Goal: Find specific page/section: Find specific page/section

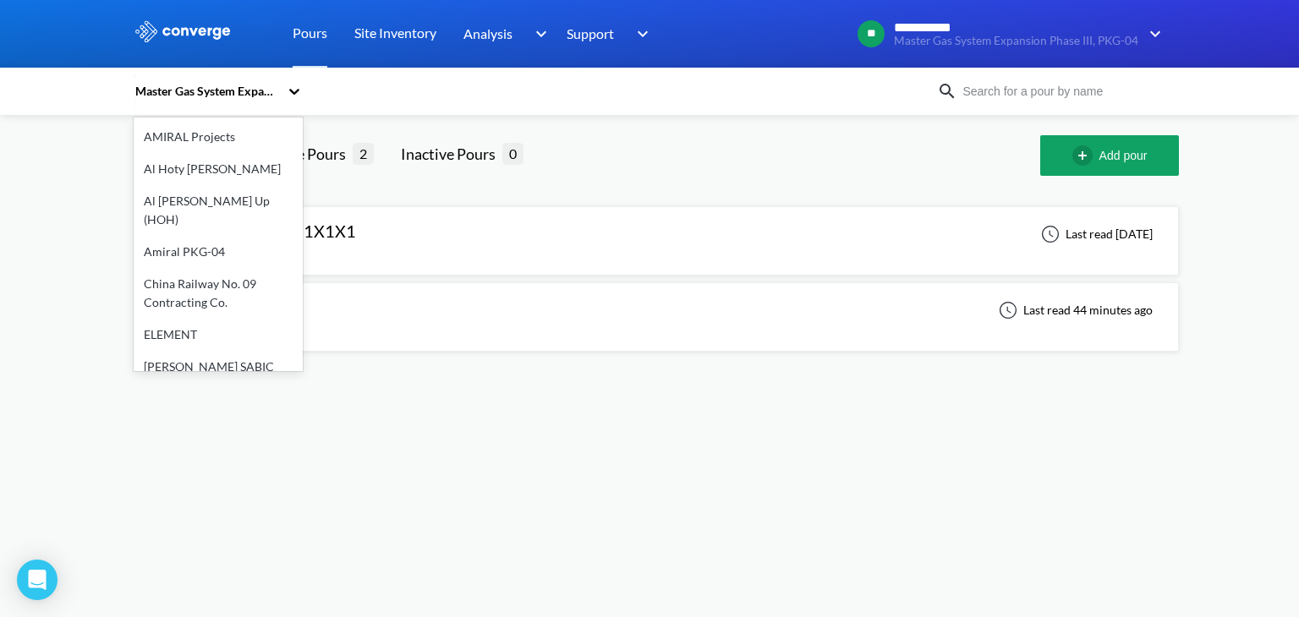
click at [193, 89] on div "Master Gas System Expansion Phase III, PKG-04" at bounding box center [206, 91] width 145 height 19
click at [700, 126] on div "option AMIRAL Projects focused, 1 of 19. 19 results available. Use Up and Down …" at bounding box center [649, 240] width 1031 height 250
click at [216, 95] on div "Master Gas System Expansion Phase III, PKG-04" at bounding box center [206, 91] width 145 height 19
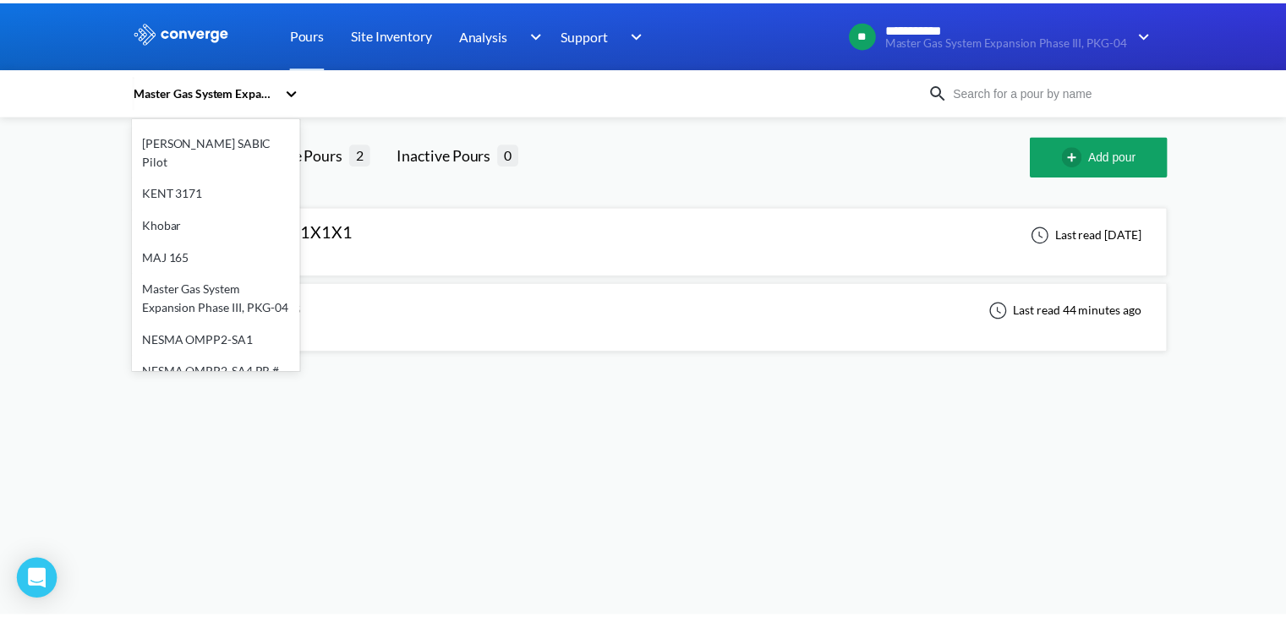
scroll to position [254, 0]
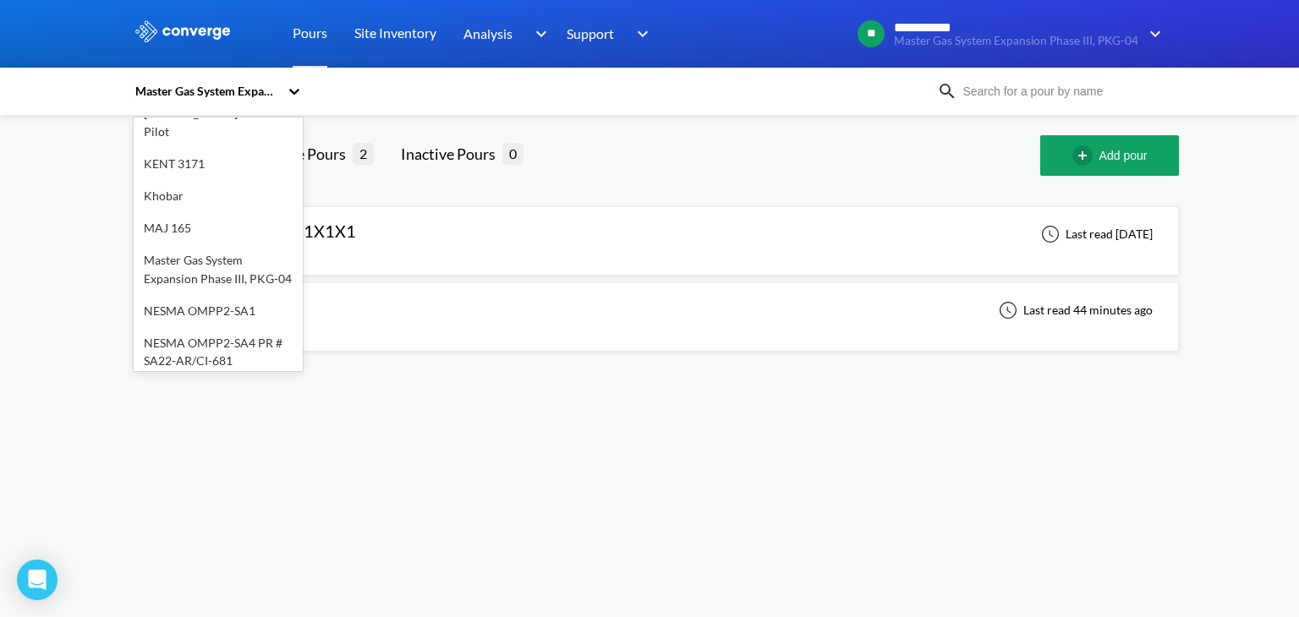
click at [189, 244] on div "Master Gas System Expansion Phase III, PKG-04" at bounding box center [218, 269] width 169 height 51
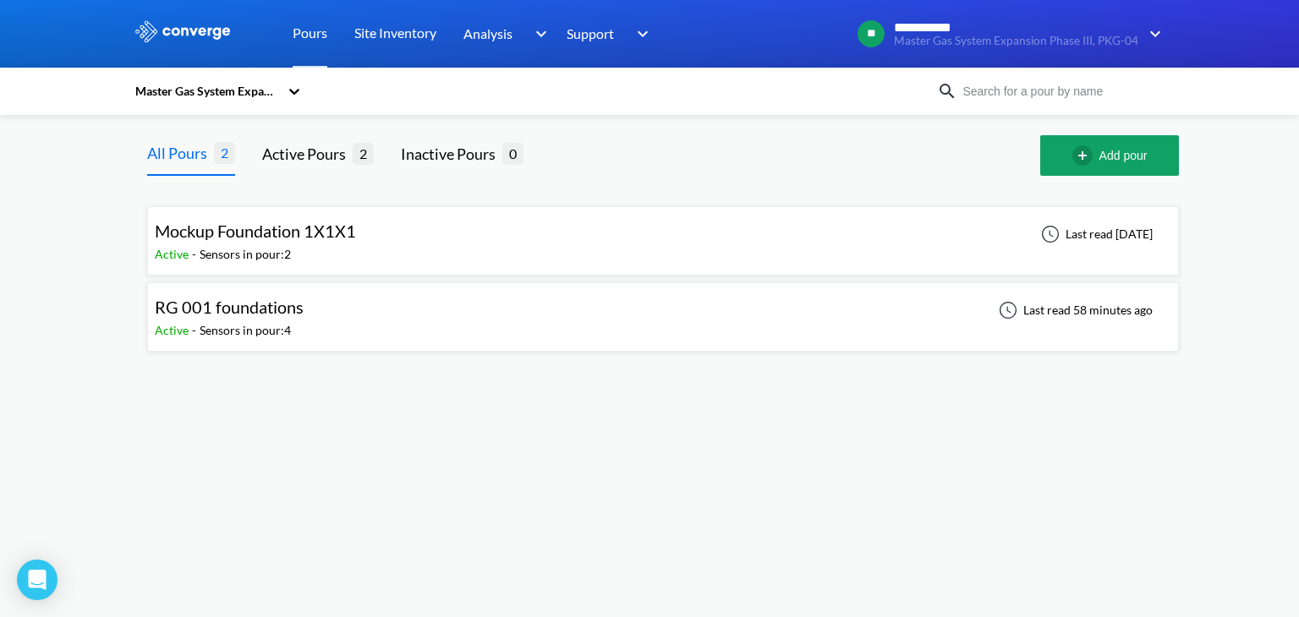
click at [170, 324] on span "Active" at bounding box center [173, 330] width 37 height 14
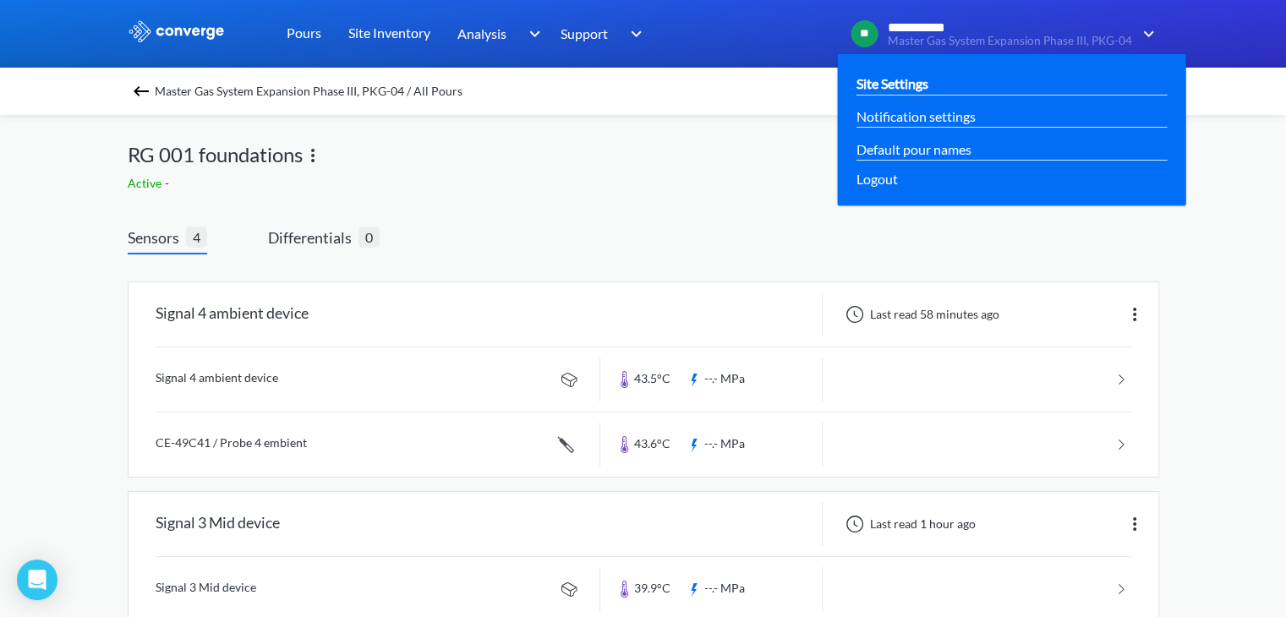
click at [884, 78] on link "Site Settings" at bounding box center [892, 83] width 72 height 21
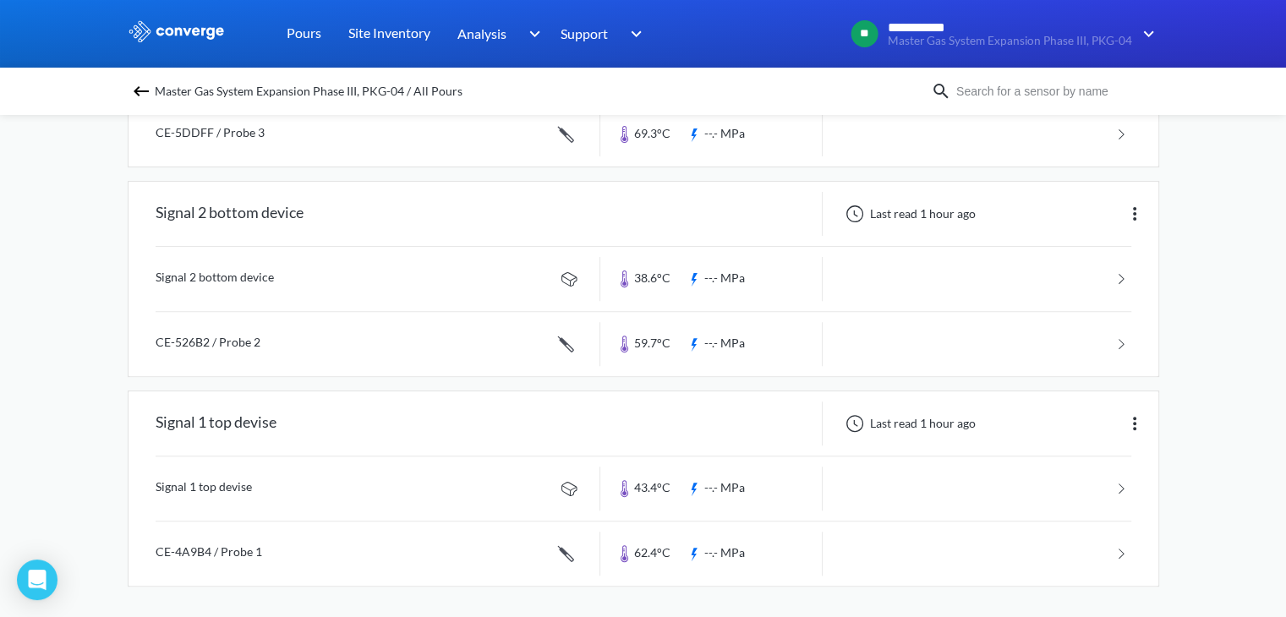
scroll to position [182, 0]
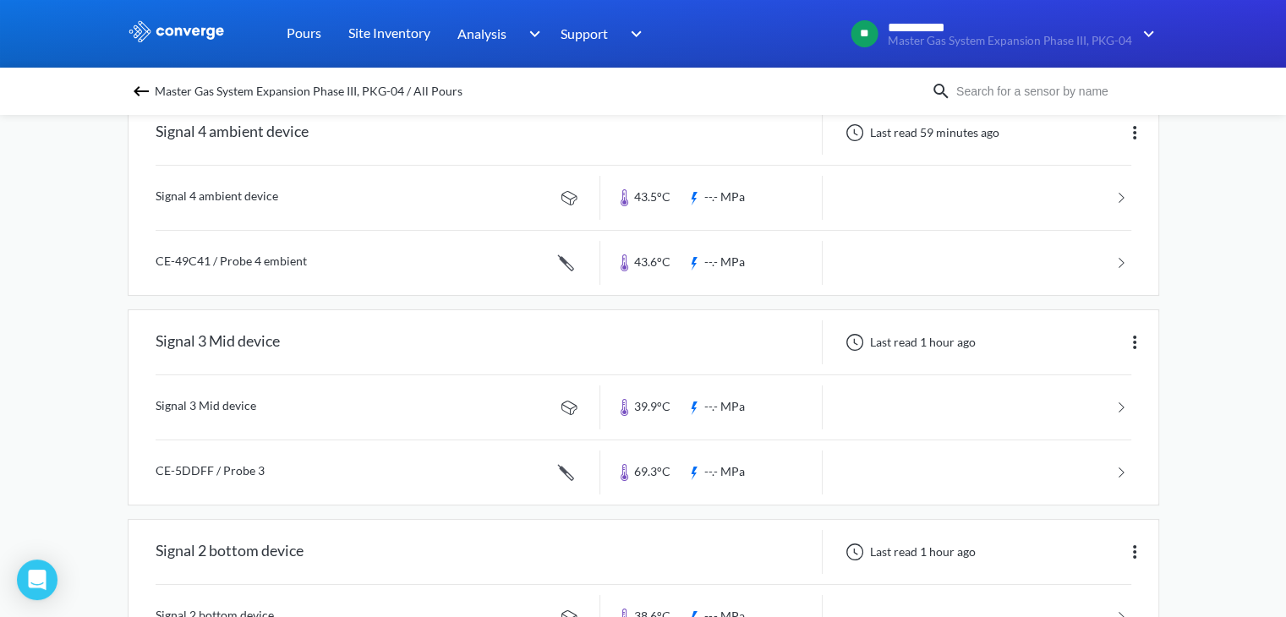
click at [167, 92] on span "Master Gas System Expansion Phase III, PKG-04 / All Pours" at bounding box center [309, 91] width 308 height 24
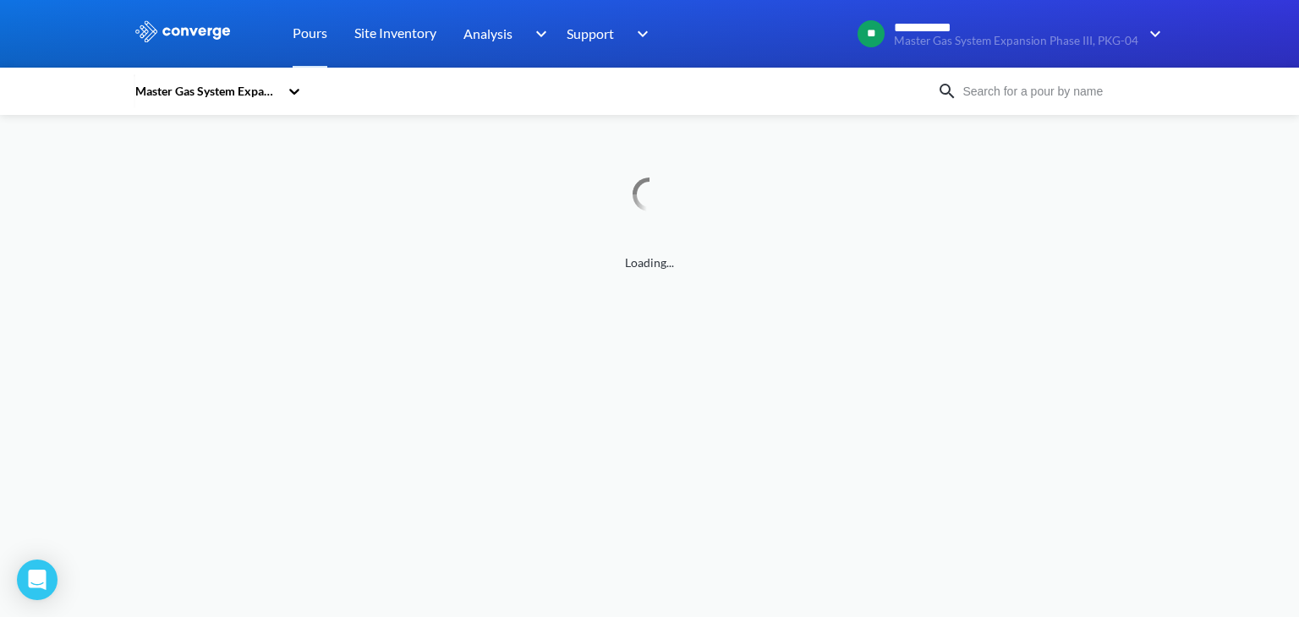
click at [161, 93] on div "Master Gas System Expansion Phase III, PKG-04" at bounding box center [206, 91] width 145 height 19
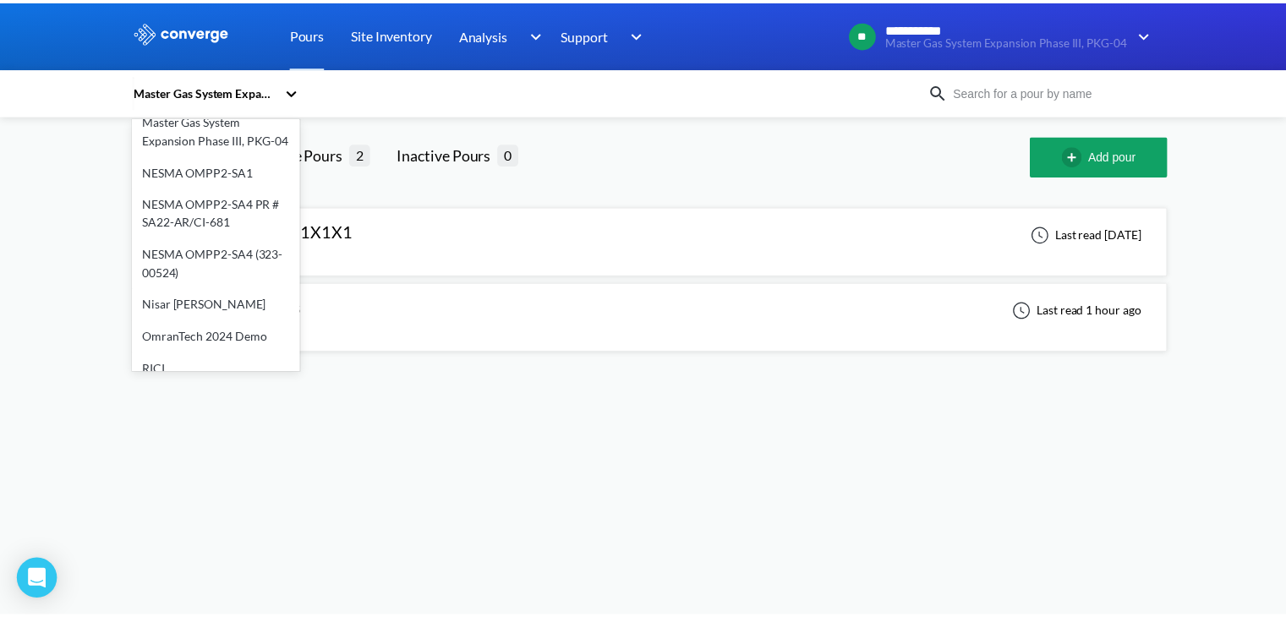
scroll to position [371, 0]
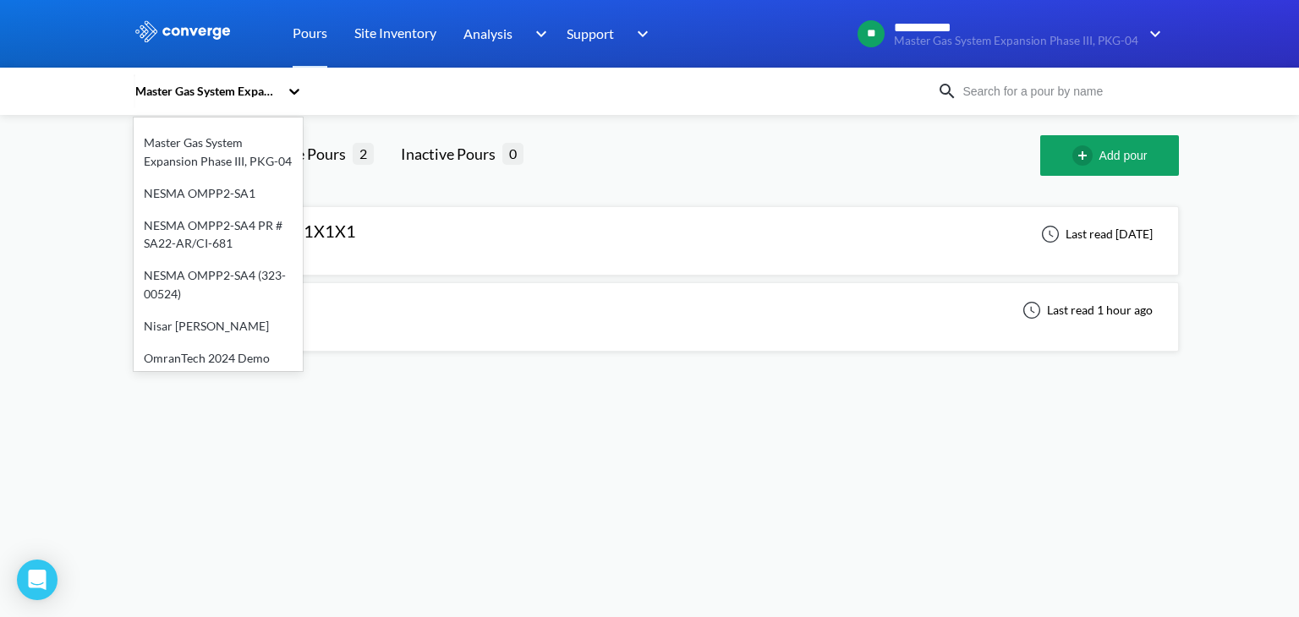
click at [208, 342] on div "OmranTech 2024 Demo" at bounding box center [218, 358] width 169 height 32
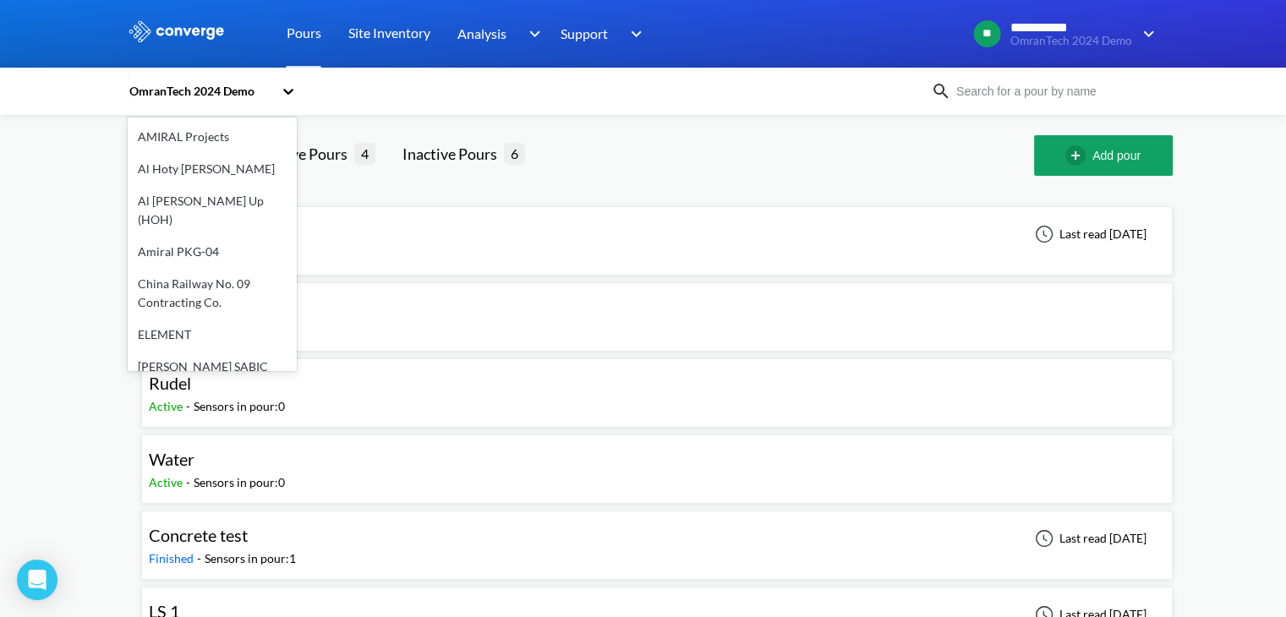
drag, startPoint x: 233, startPoint y: 92, endPoint x: 181, endPoint y: 85, distance: 53.0
click at [181, 85] on div "OmranTech 2024 Demo" at bounding box center [200, 91] width 145 height 19
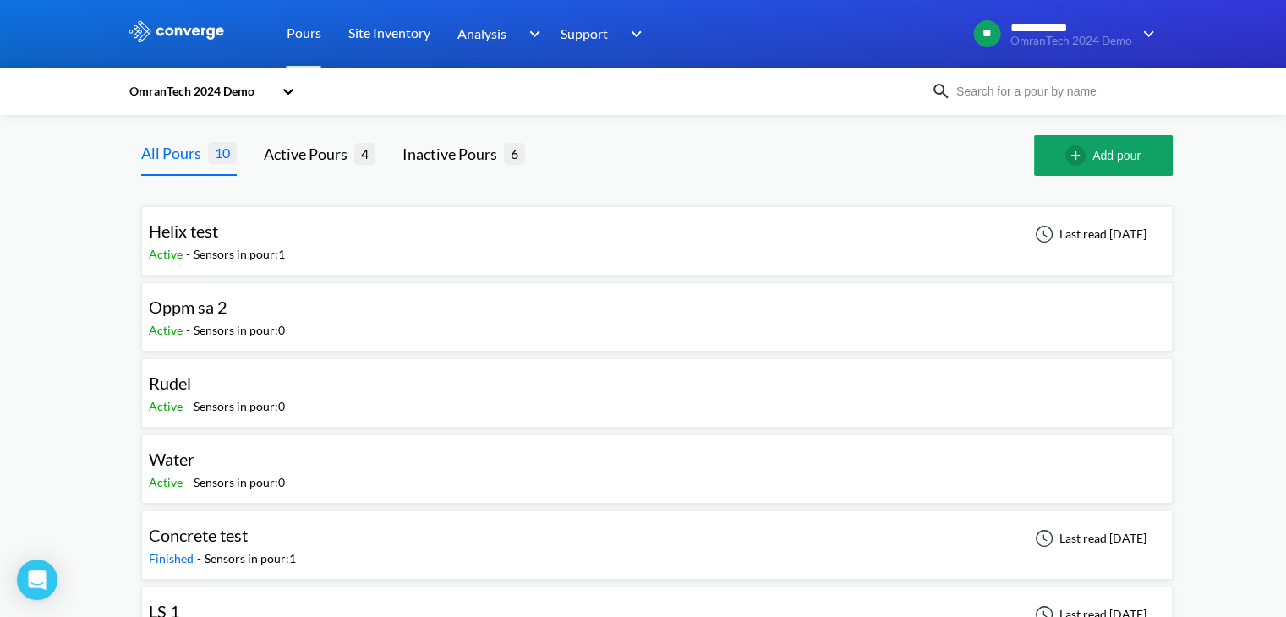
click at [181, 85] on div "OmranTech 2024 Demo" at bounding box center [200, 91] width 145 height 19
click at [296, 89] on icon at bounding box center [288, 91] width 17 height 17
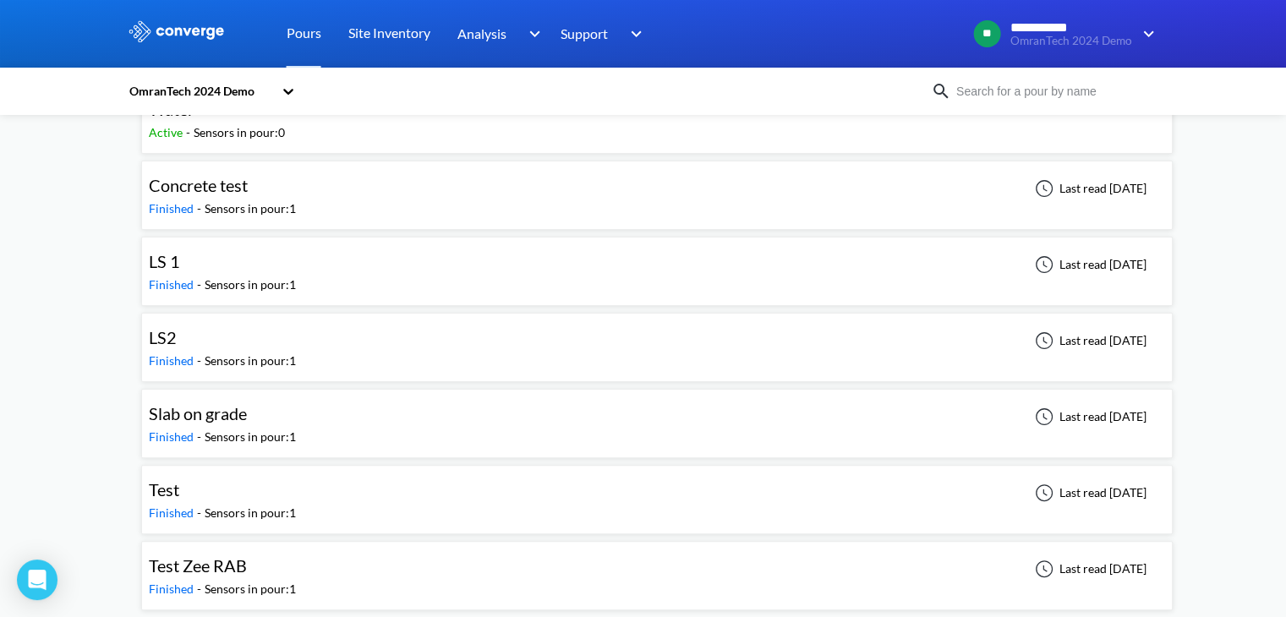
scroll to position [353, 0]
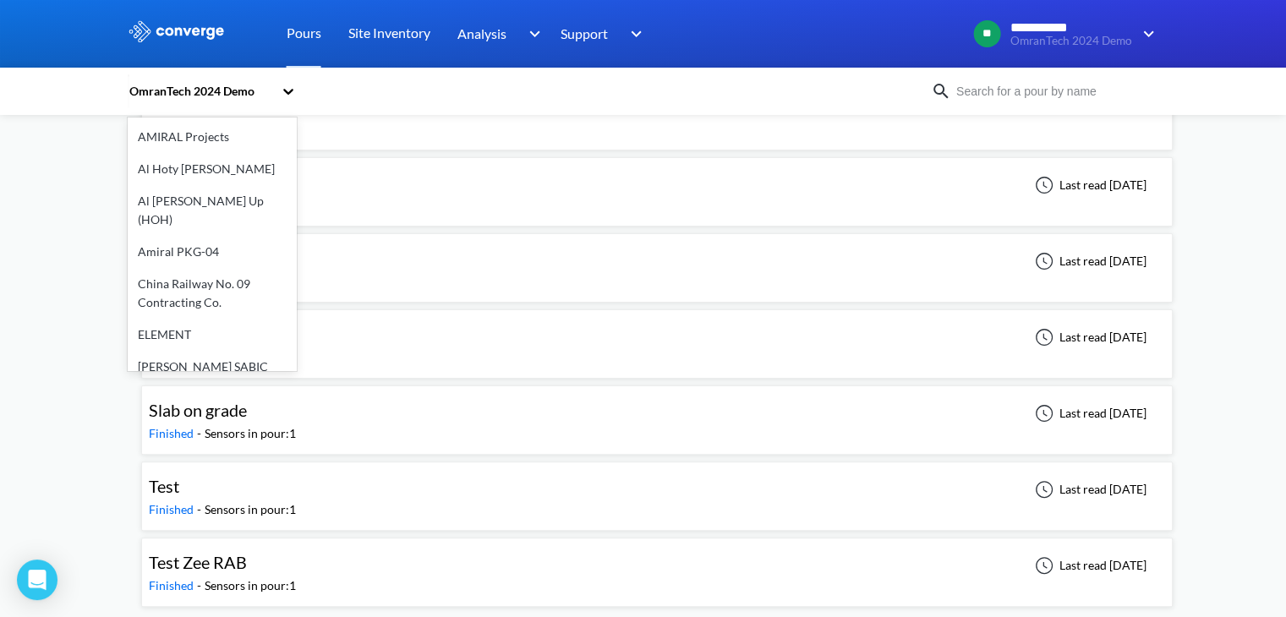
click at [204, 90] on div "OmranTech 2024 Demo" at bounding box center [200, 91] width 145 height 19
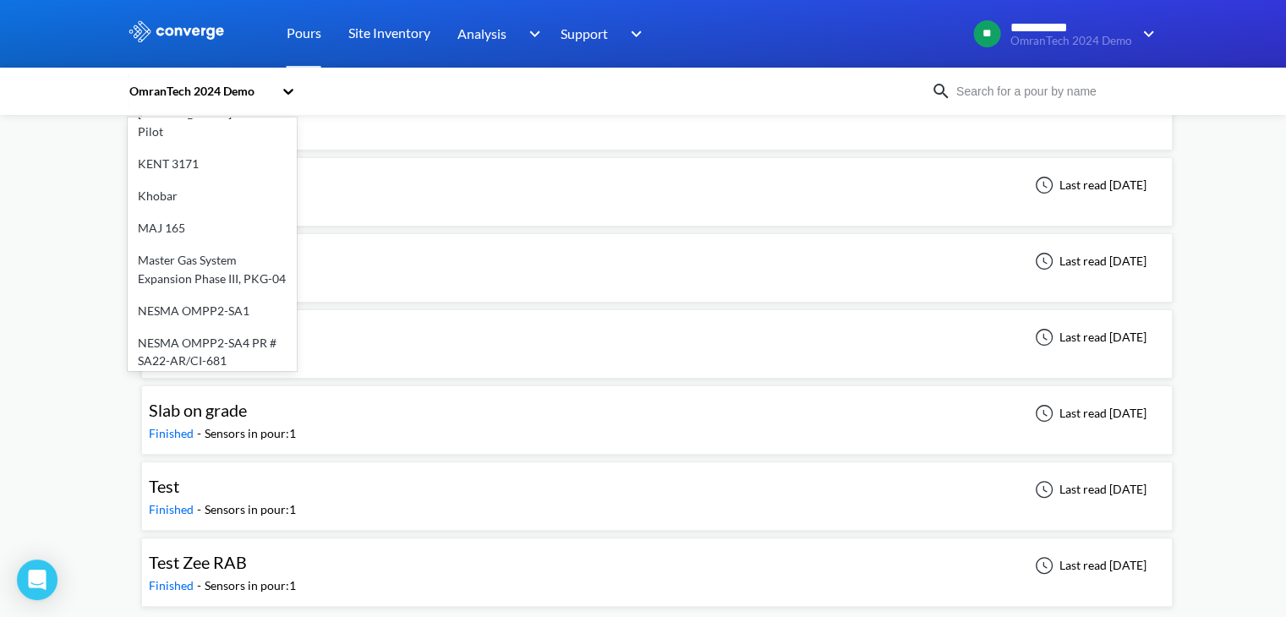
scroll to position [456, 0]
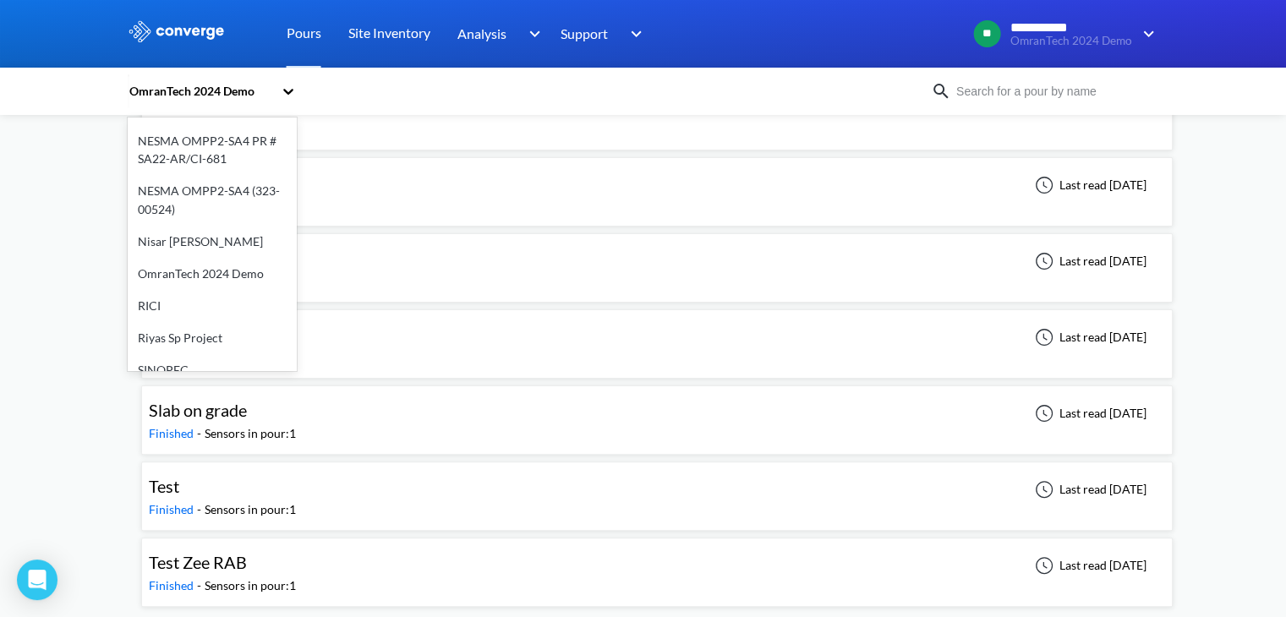
click at [179, 227] on div "Nisar [PERSON_NAME]" at bounding box center [212, 242] width 169 height 32
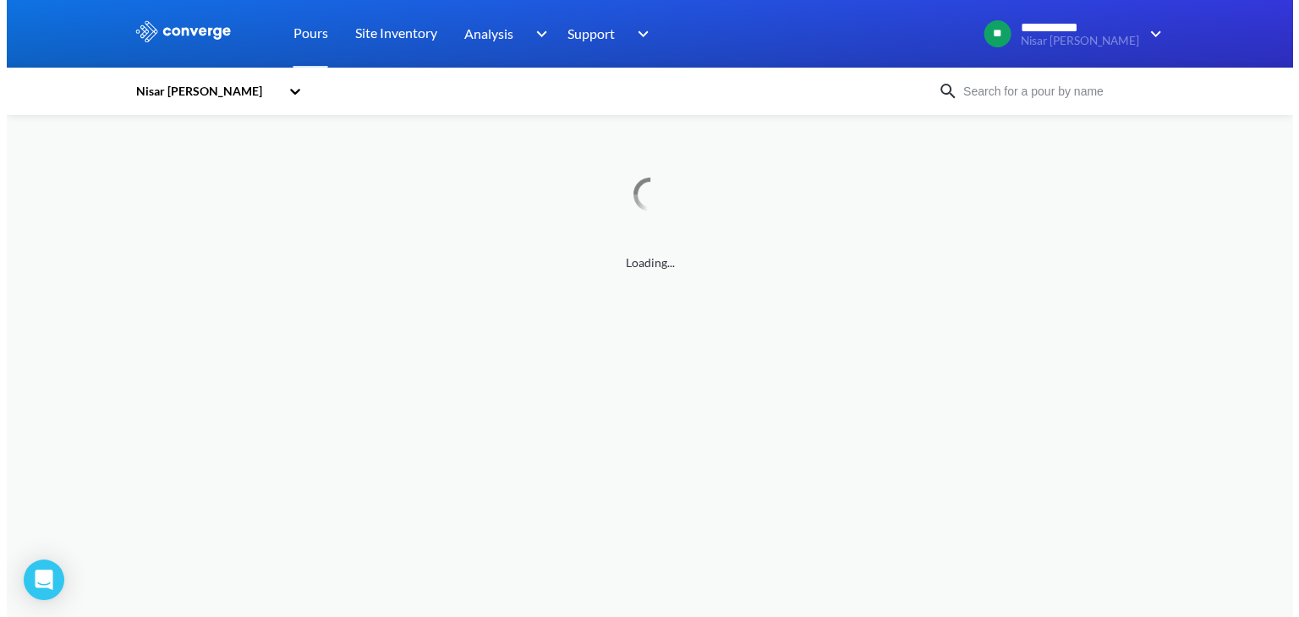
scroll to position [0, 0]
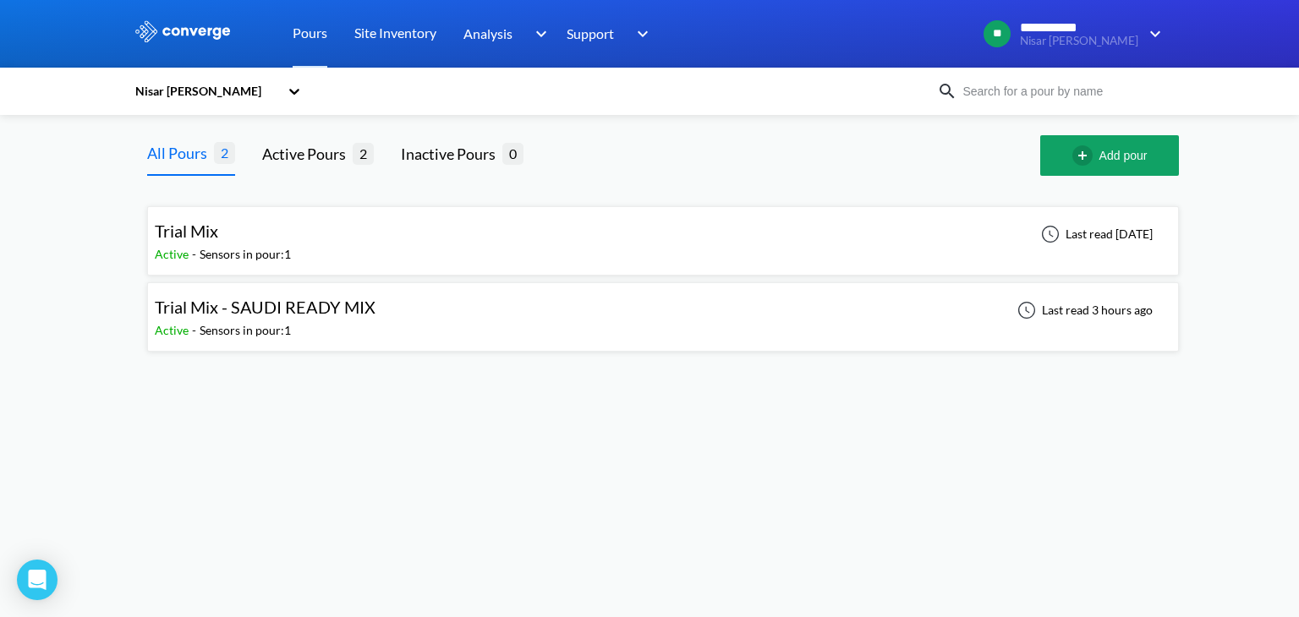
click at [200, 91] on div "Nisar [PERSON_NAME]" at bounding box center [206, 91] width 145 height 19
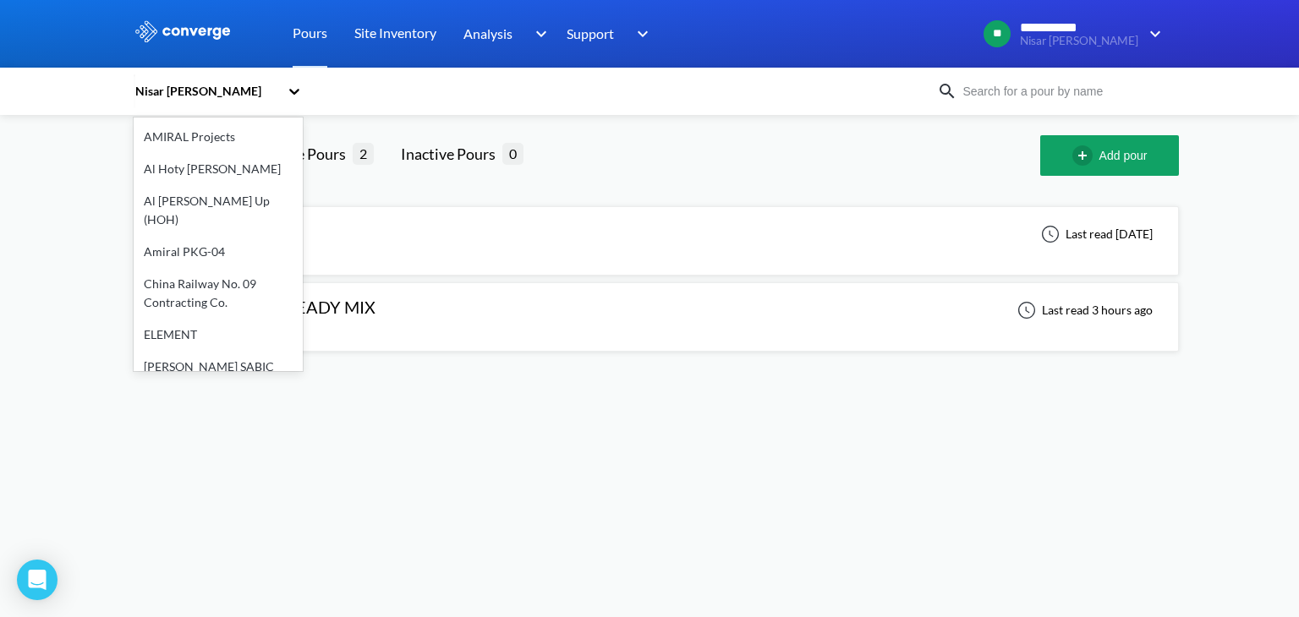
click at [200, 236] on div "Amiral PKG-04" at bounding box center [218, 252] width 169 height 32
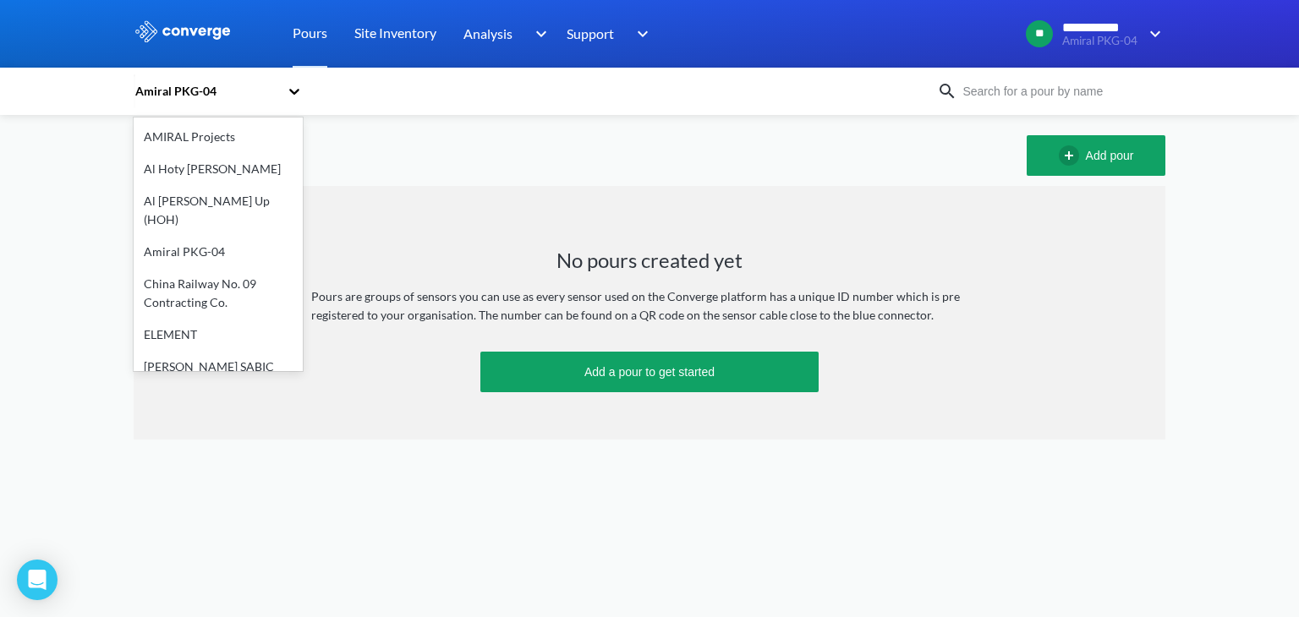
click at [177, 93] on div "Amiral PKG-04" at bounding box center [206, 91] width 145 height 19
click at [175, 200] on div "Al [PERSON_NAME] Up (HOH)" at bounding box center [218, 210] width 169 height 51
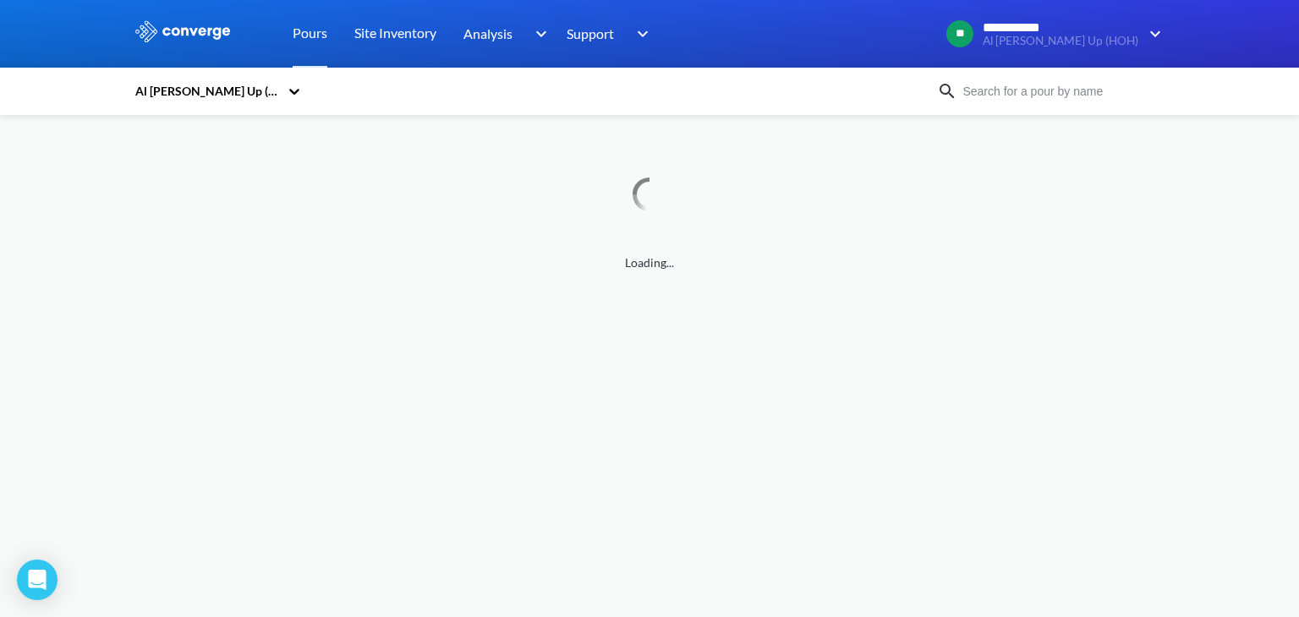
click at [244, 96] on div "Al [PERSON_NAME] Up (HOH)" at bounding box center [206, 91] width 145 height 19
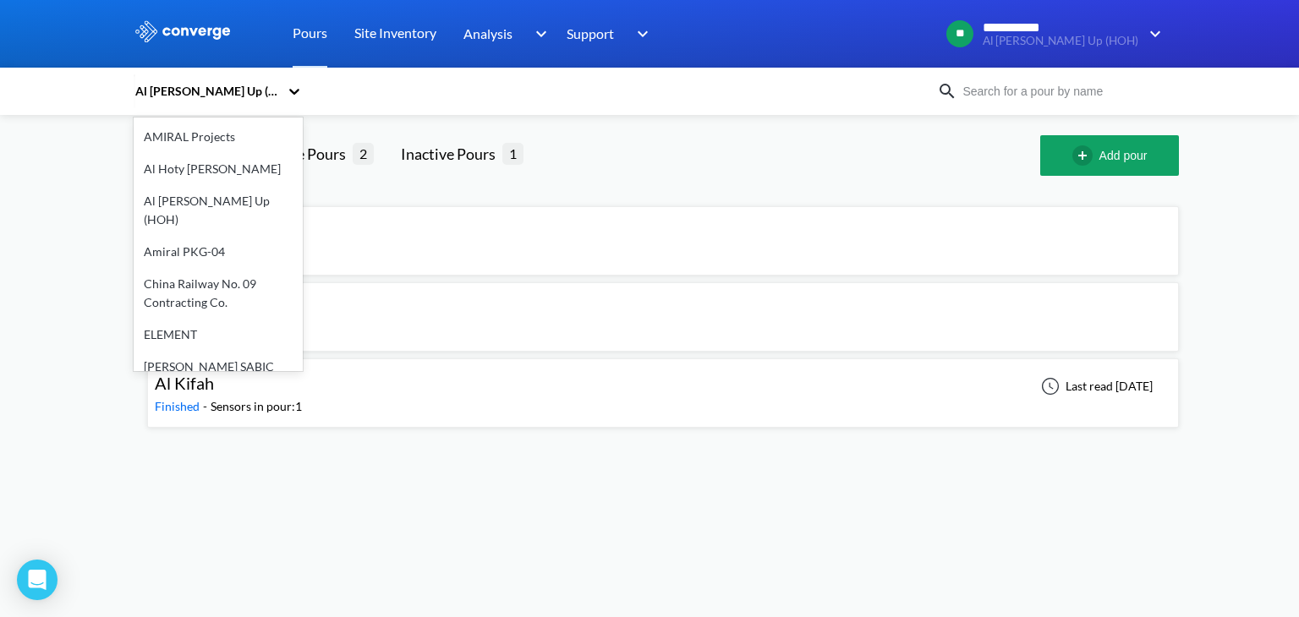
click at [196, 160] on div "Al Hoty [PERSON_NAME]" at bounding box center [218, 169] width 169 height 32
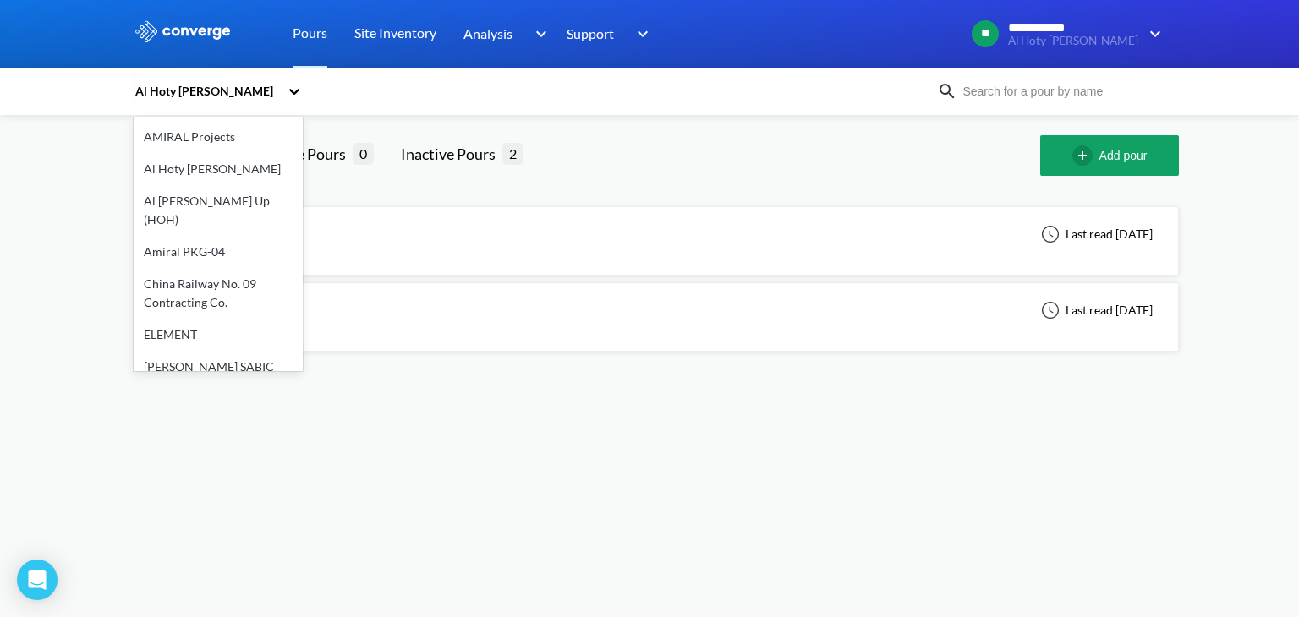
click at [228, 97] on div "Al Hoty [PERSON_NAME]" at bounding box center [206, 91] width 145 height 19
click at [213, 357] on div "[PERSON_NAME] SABIC Pilot" at bounding box center [218, 376] width 169 height 51
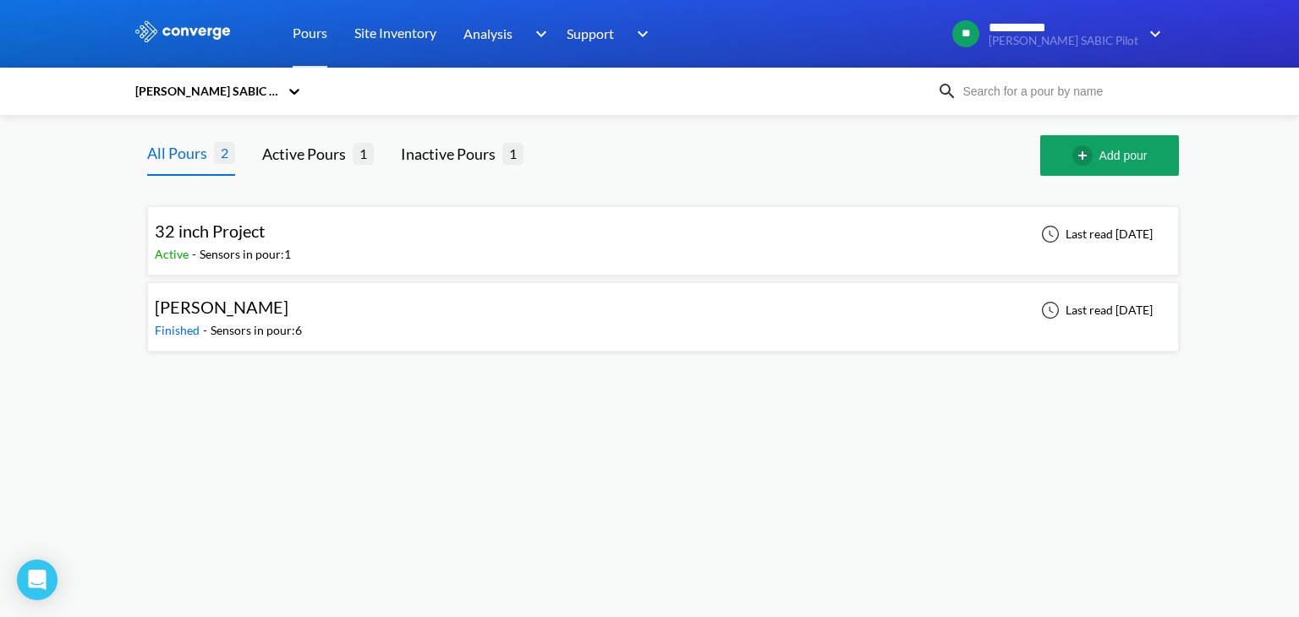
click at [193, 321] on div "Finished -" at bounding box center [183, 330] width 56 height 19
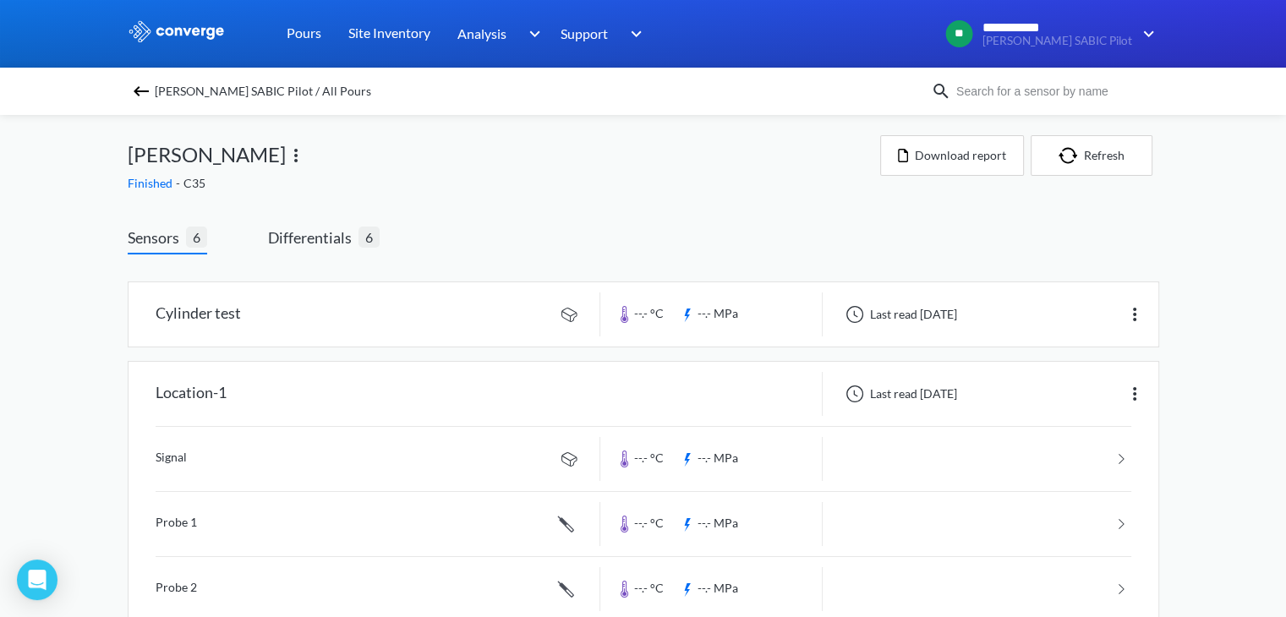
click at [180, 159] on span "IBN ZAHR" at bounding box center [207, 155] width 158 height 32
click at [174, 92] on span "IBN ZAHR SABIC Pilot / All Pours" at bounding box center [263, 91] width 216 height 24
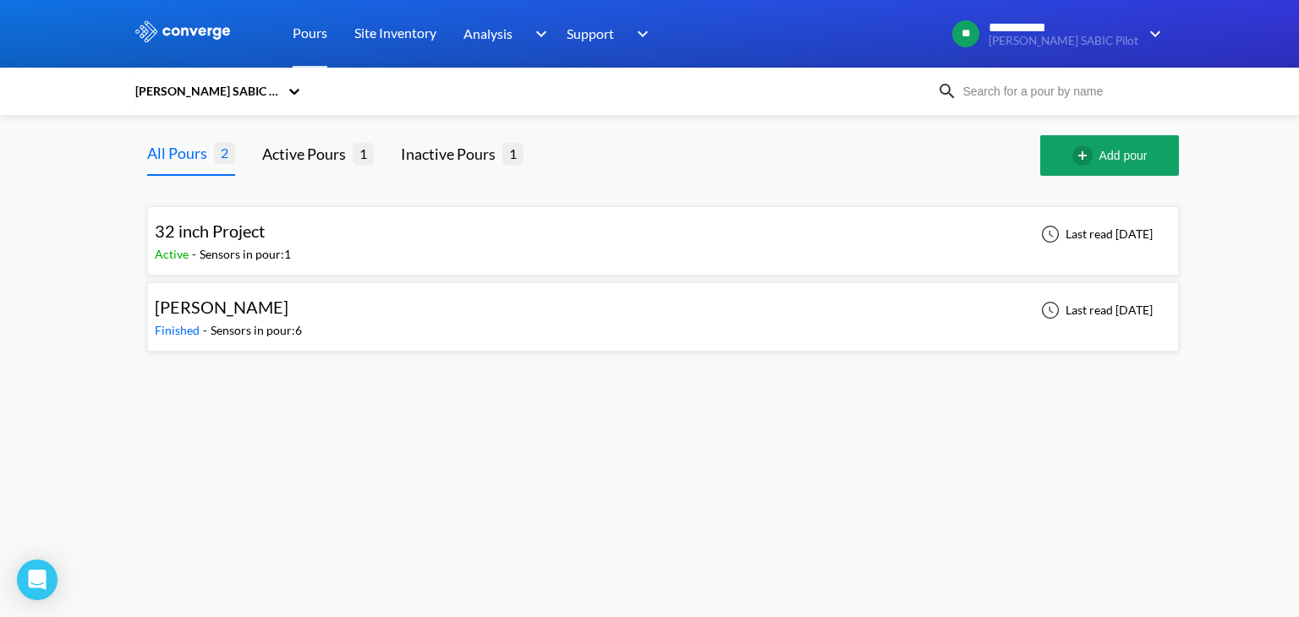
click at [254, 91] on div "[PERSON_NAME] SABIC Pilot" at bounding box center [206, 91] width 145 height 19
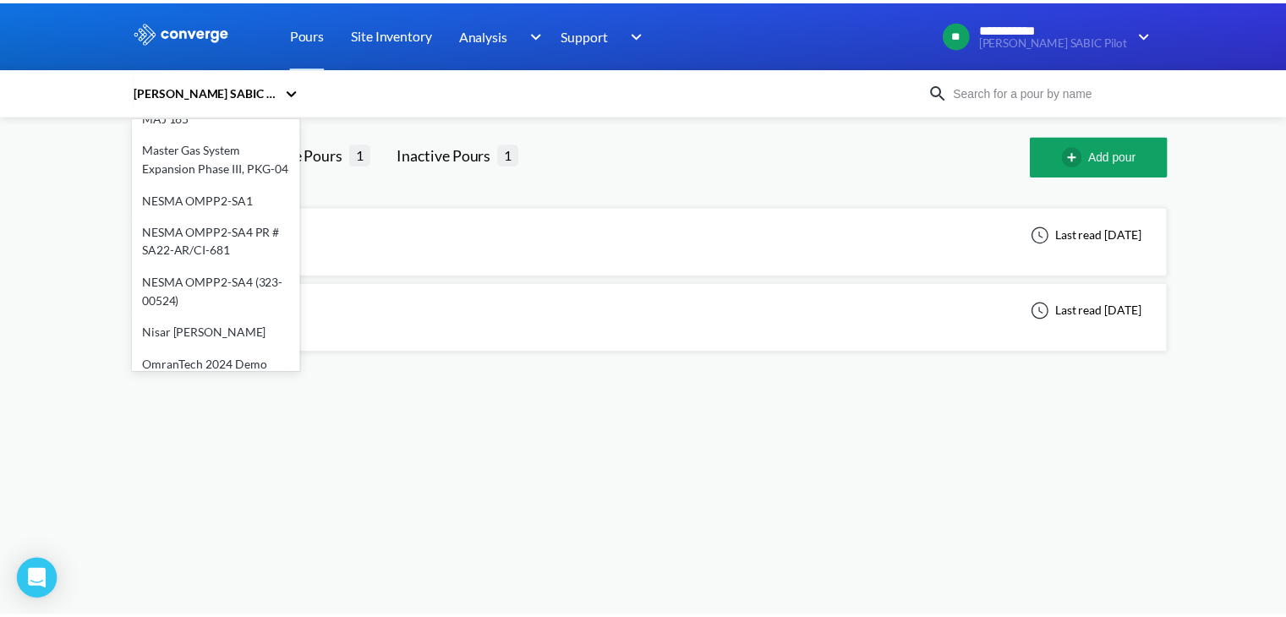
scroll to position [338, 0]
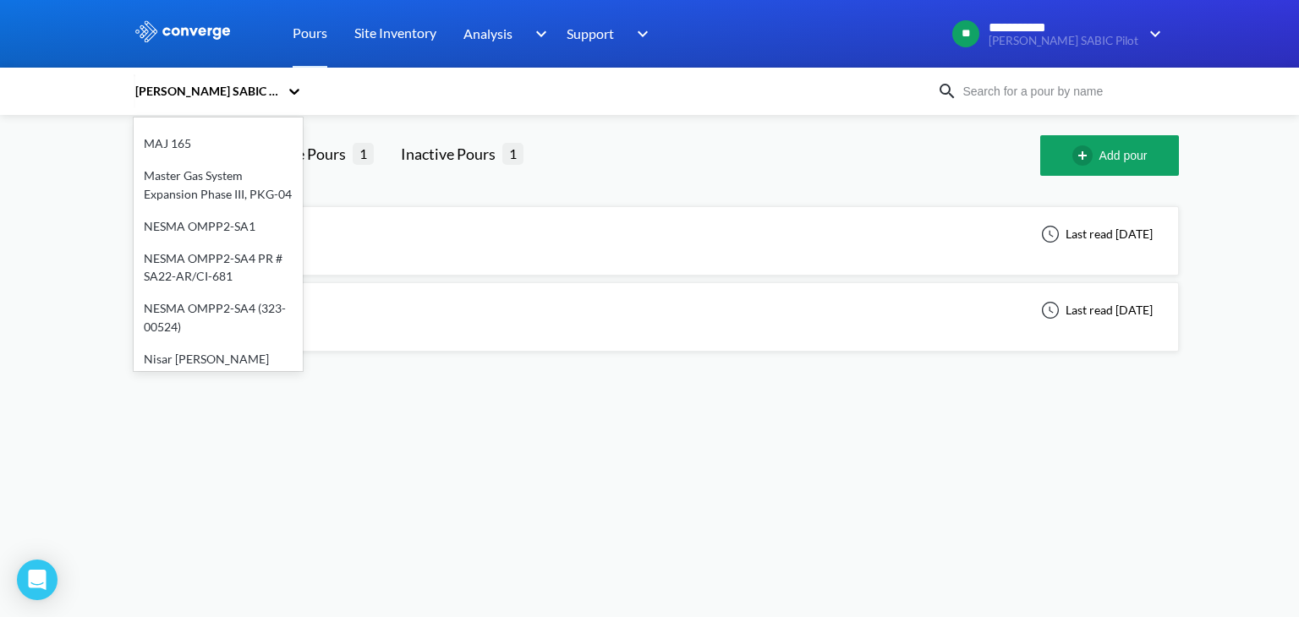
click at [193, 211] on div "NESMA OMPP2-SA1" at bounding box center [218, 227] width 169 height 32
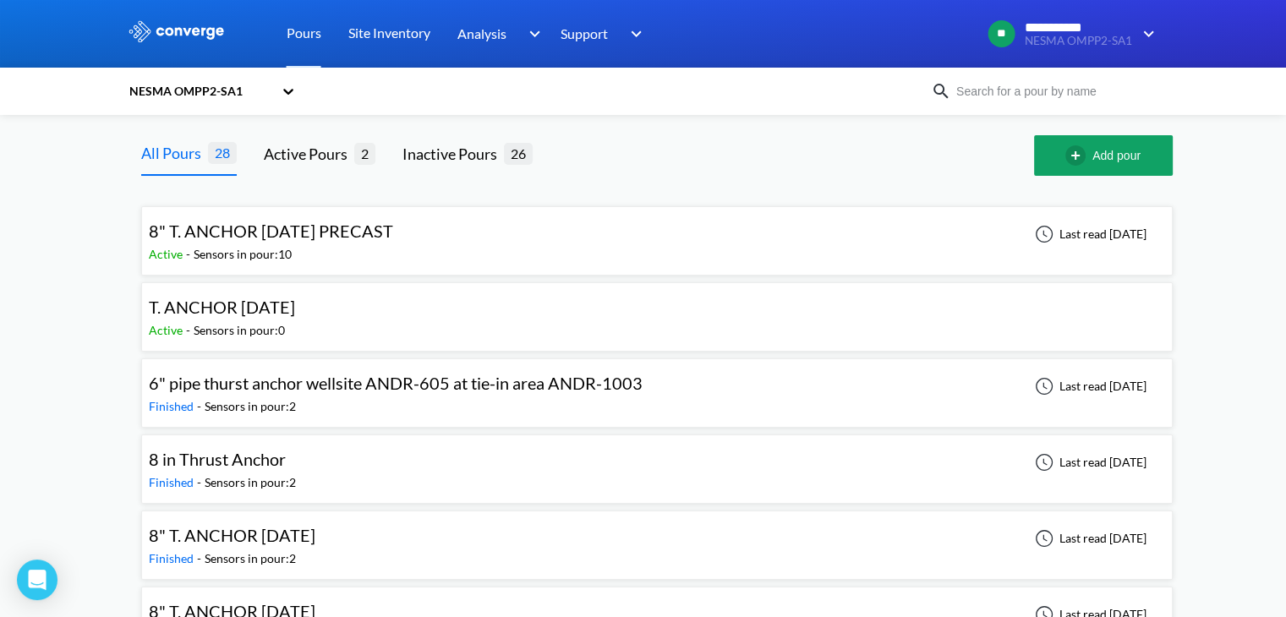
click at [216, 85] on div "NESMA OMPP2-SA1" at bounding box center [200, 91] width 145 height 19
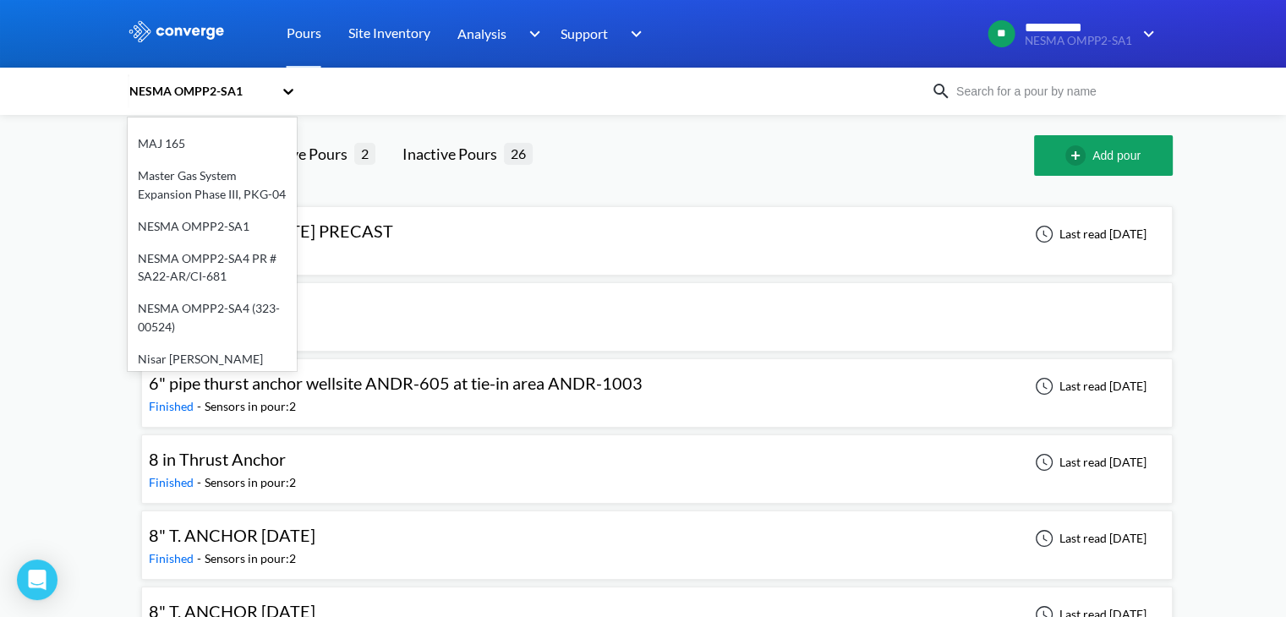
click at [232, 260] on div "NESMA OMPP2-SA4 PR # SA22-AR/CI-681" at bounding box center [212, 268] width 169 height 51
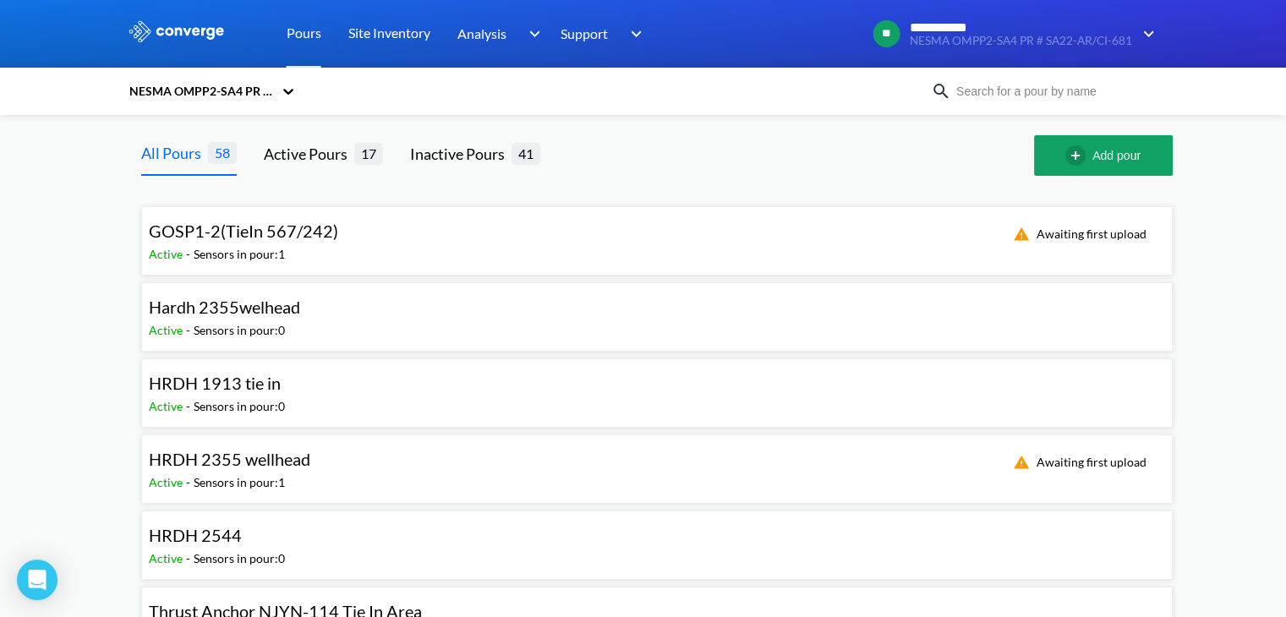
click at [221, 96] on div "NESMA OMPP2-SA4 PR # SA22-AR/CI-681" at bounding box center [200, 91] width 145 height 19
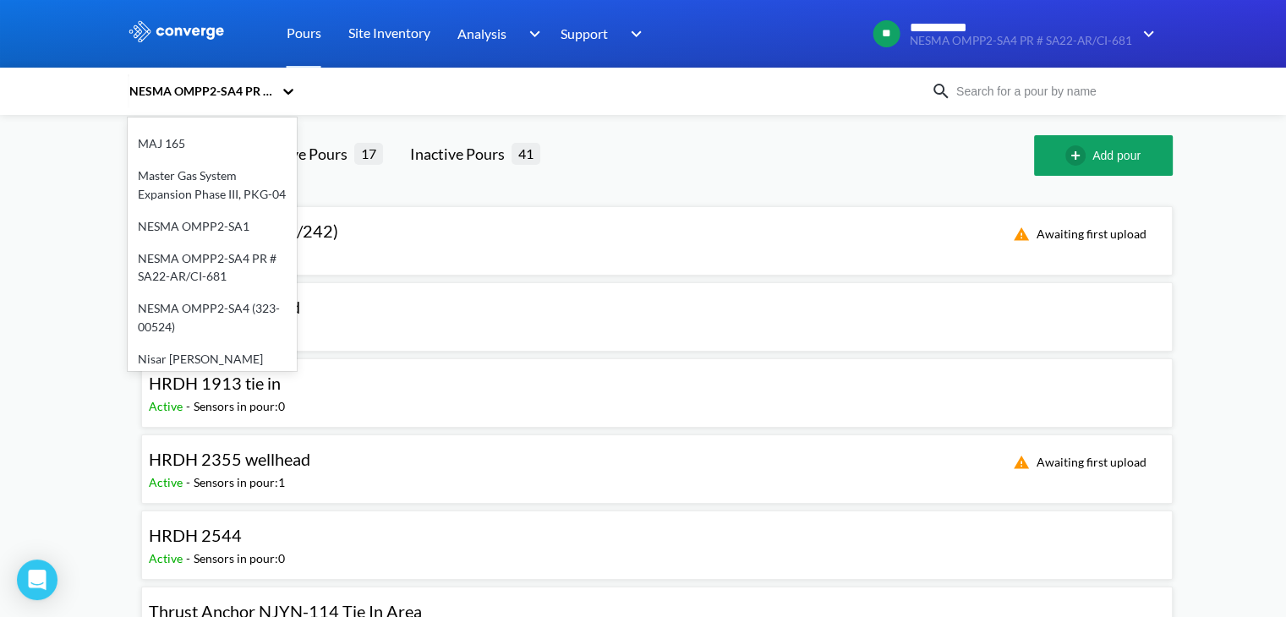
click at [175, 293] on div "NESMA OMPP2-SA4 (323-00524)" at bounding box center [212, 318] width 169 height 51
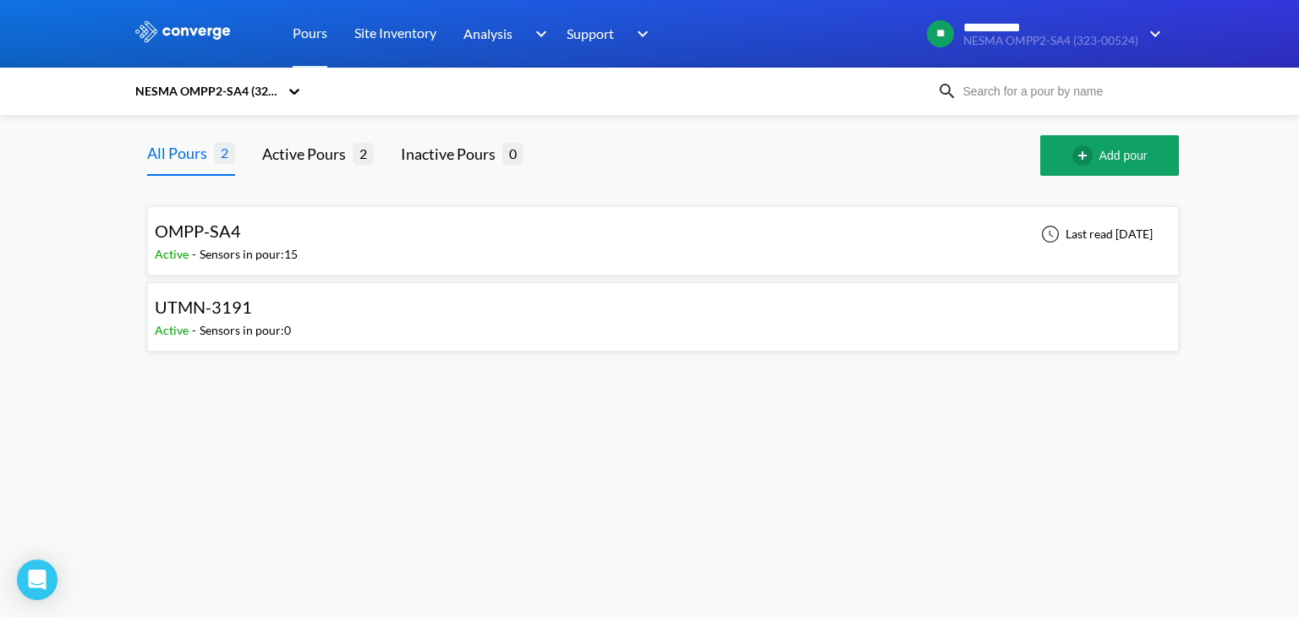
click at [240, 96] on div "NESMA OMPP2-SA4 (323-00524)" at bounding box center [206, 91] width 145 height 19
click at [244, 95] on div "NESMA OMPP2-SA4 (323-00524)" at bounding box center [206, 91] width 145 height 19
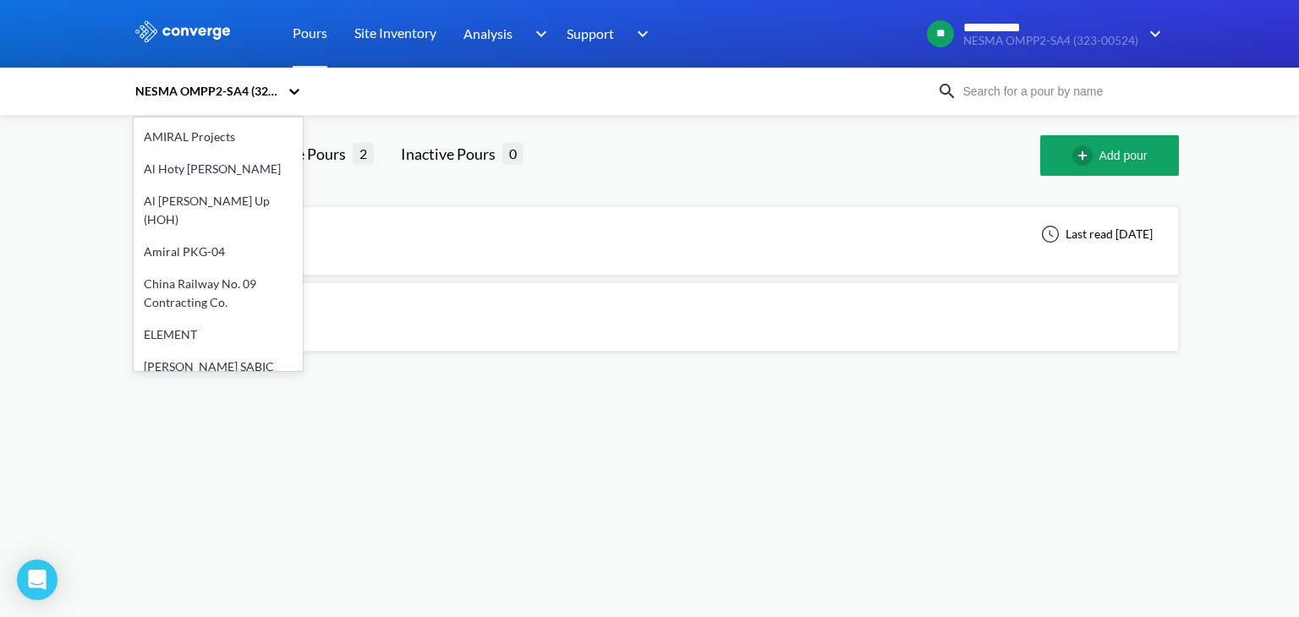
click at [268, 90] on div "NESMA OMPP2-SA4 (323-00524)" at bounding box center [206, 91] width 145 height 19
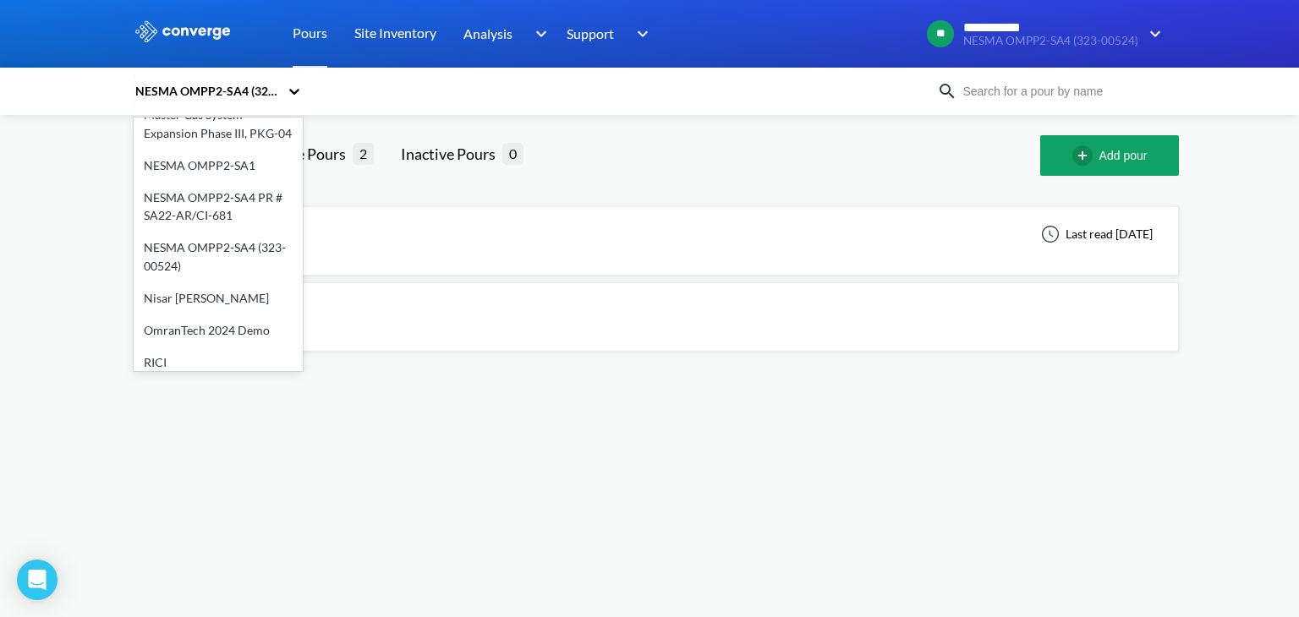
scroll to position [371, 0]
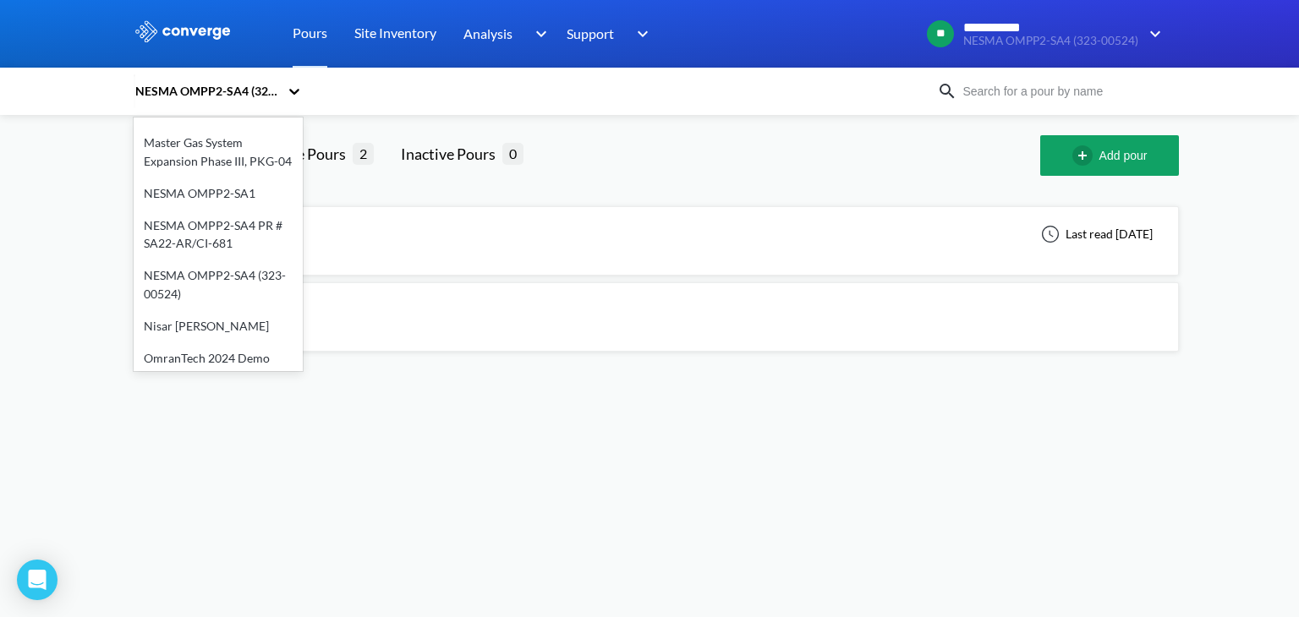
click at [400, 83] on div "option NESMA OMPP2-SA4 (323-00524), selected. option NESMA OMPP2-SA4 PR # SA22-…" at bounding box center [535, 91] width 803 height 39
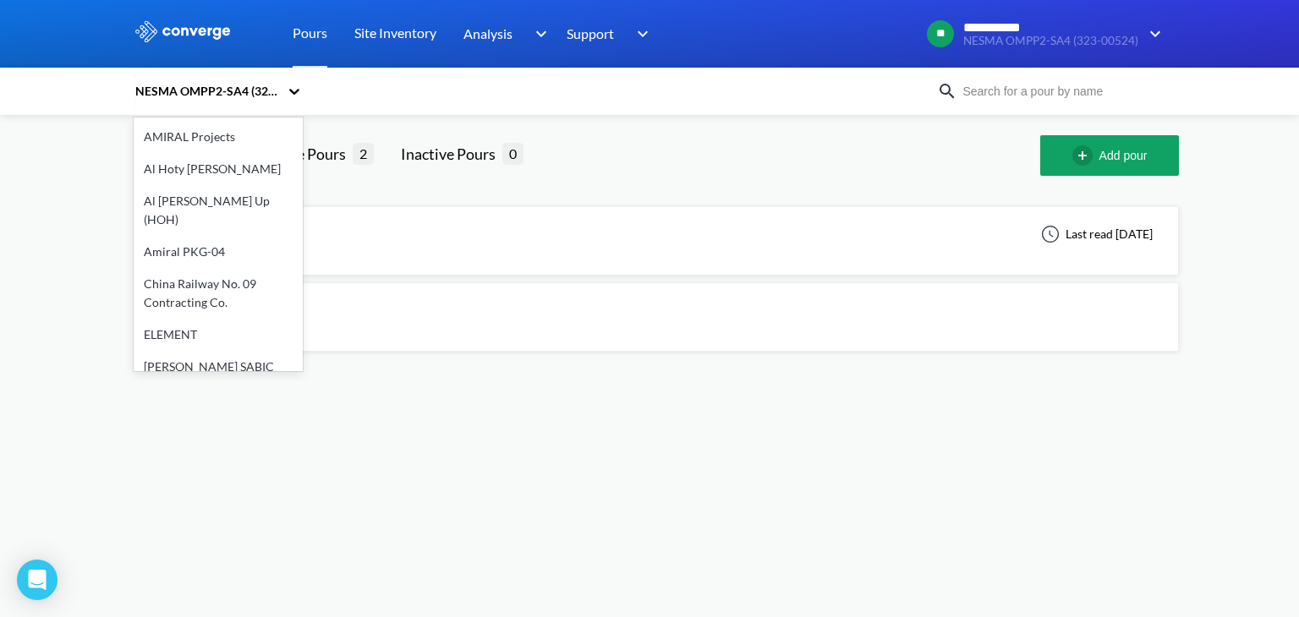
click at [230, 91] on div "NESMA OMPP2-SA4 (323-00524)" at bounding box center [206, 91] width 145 height 19
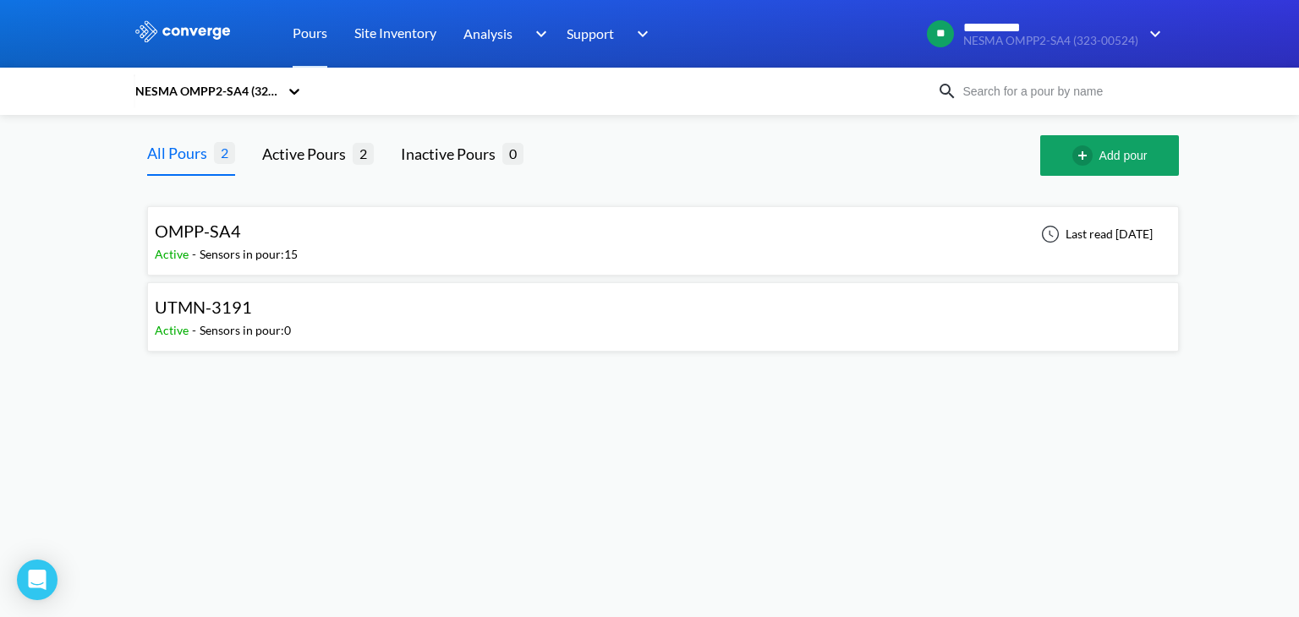
click at [9, 312] on div "**********" at bounding box center [649, 182] width 1299 height 365
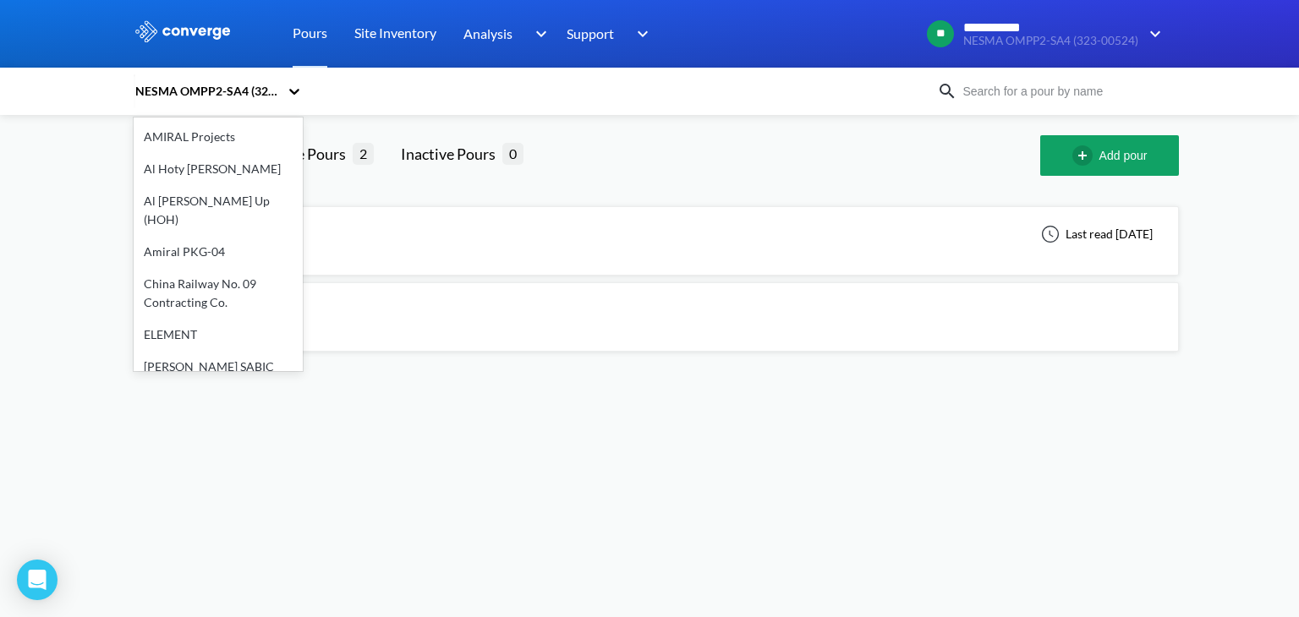
click at [221, 94] on div "NESMA OMPP2-SA4 (323-00524)" at bounding box center [206, 91] width 145 height 19
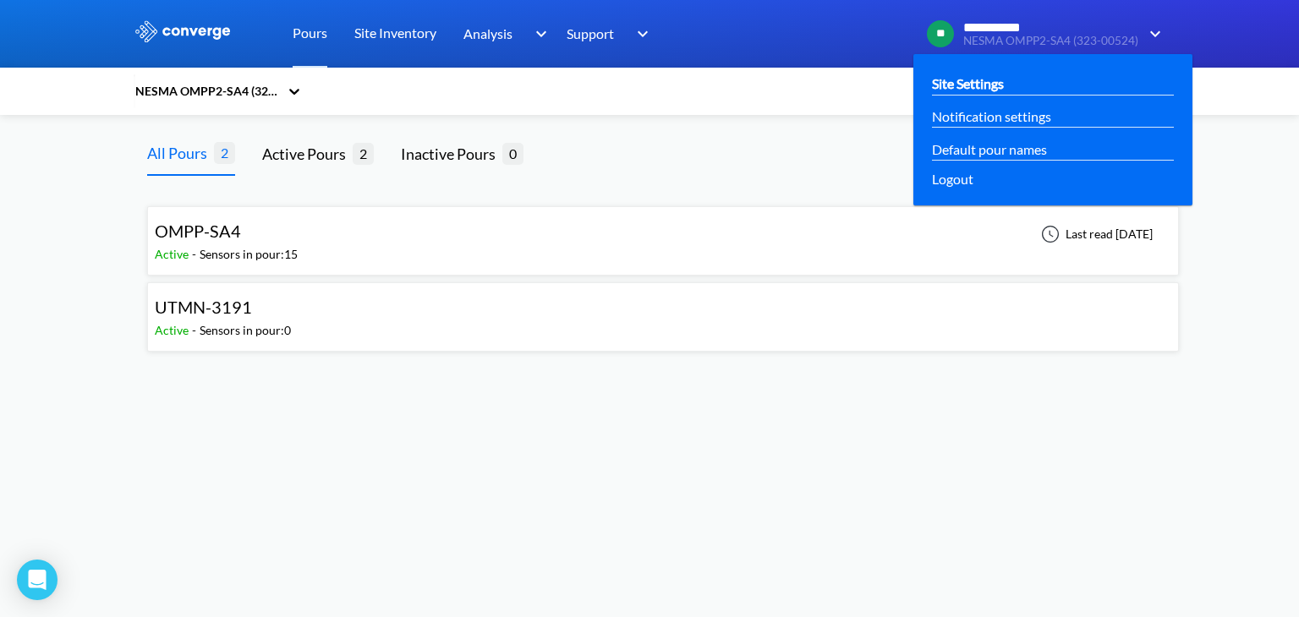
click at [992, 85] on link "Site Settings" at bounding box center [968, 83] width 72 height 21
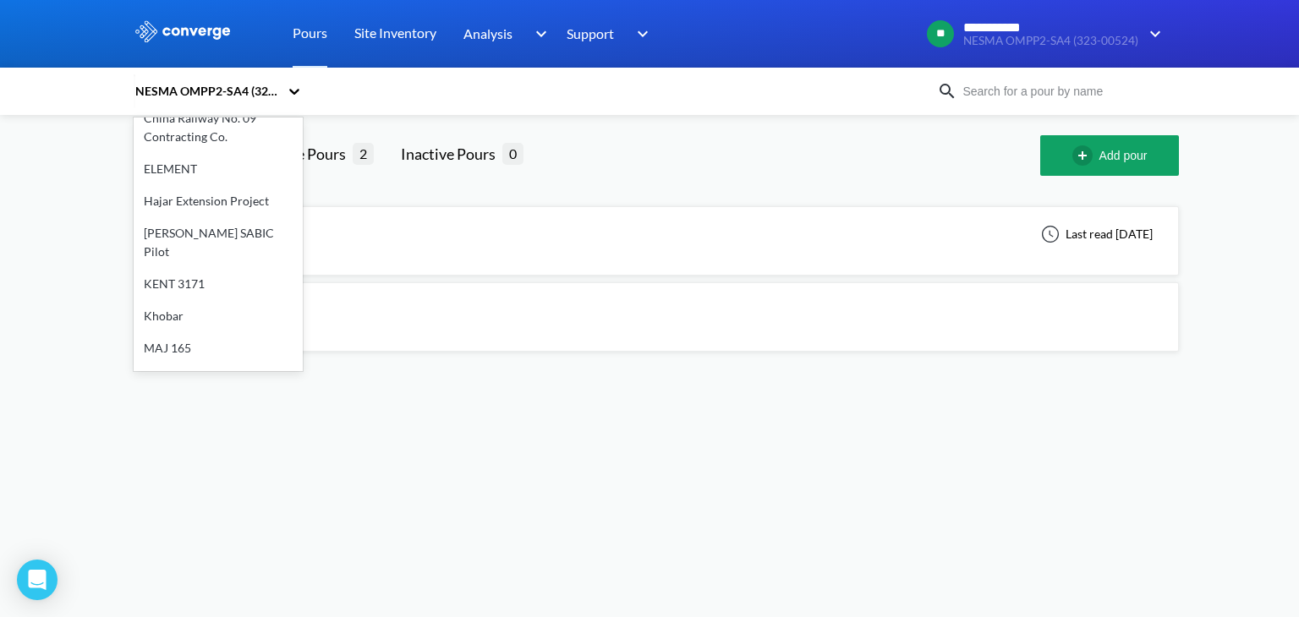
scroll to position [85, 0]
click at [207, 275] on div "Hajar Extension Project" at bounding box center [218, 282] width 169 height 32
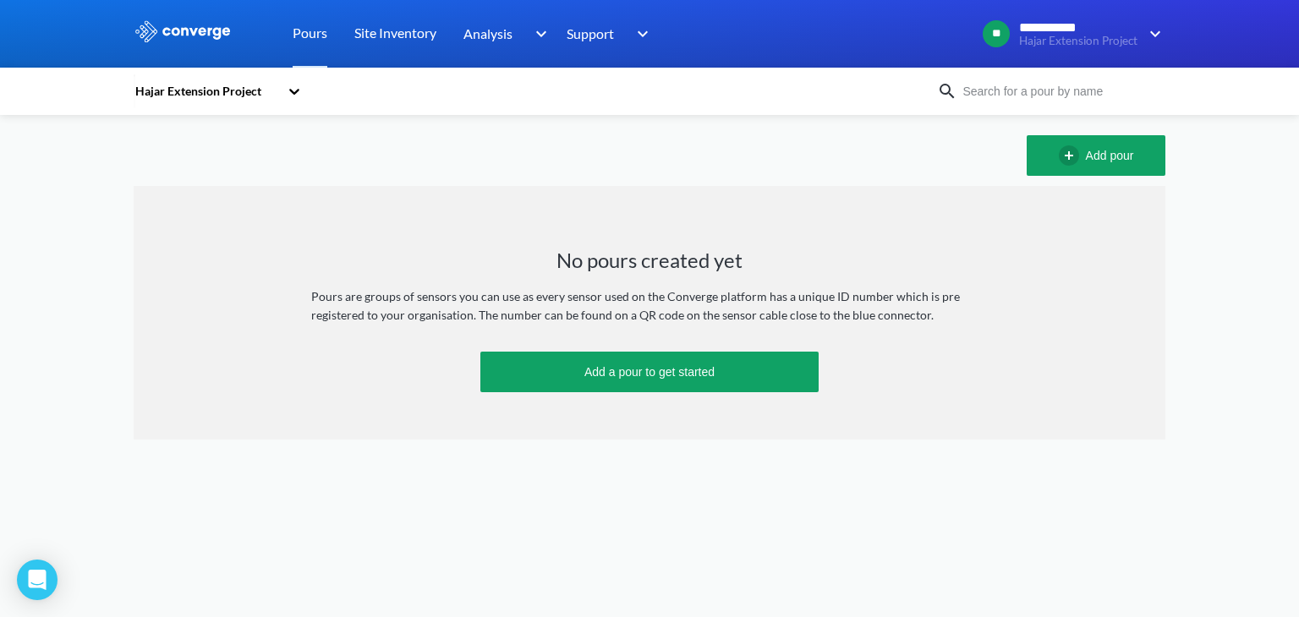
click at [231, 99] on div "Hajar Extension Project" at bounding box center [206, 91] width 145 height 19
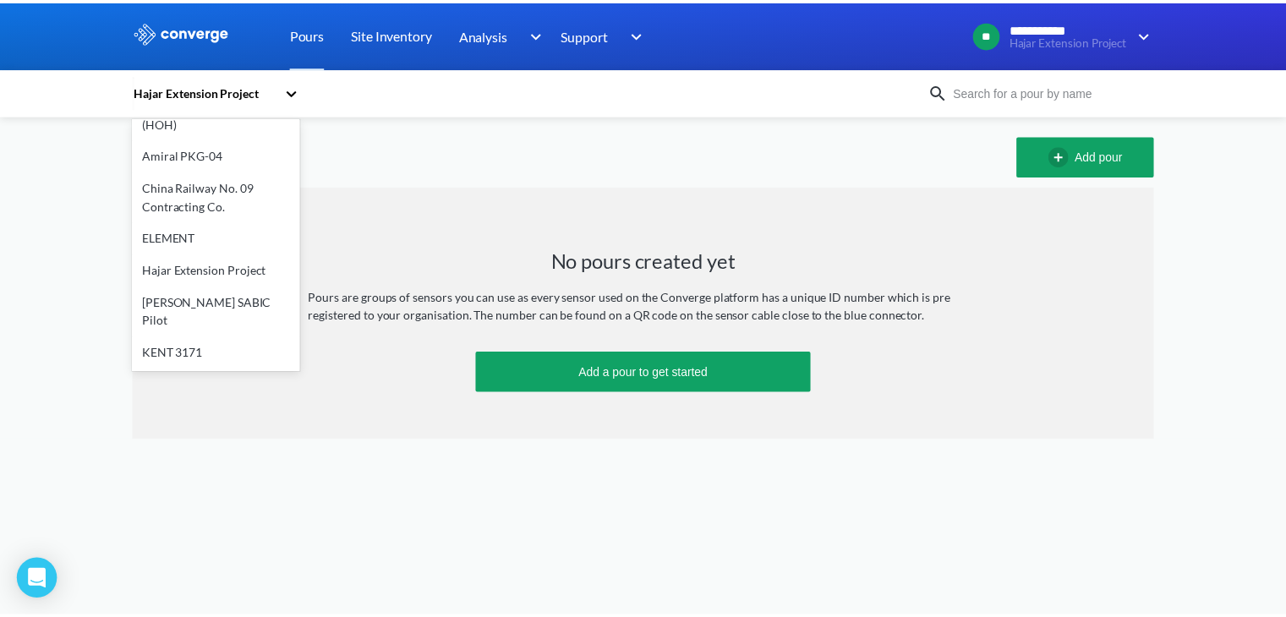
scroll to position [169, 0]
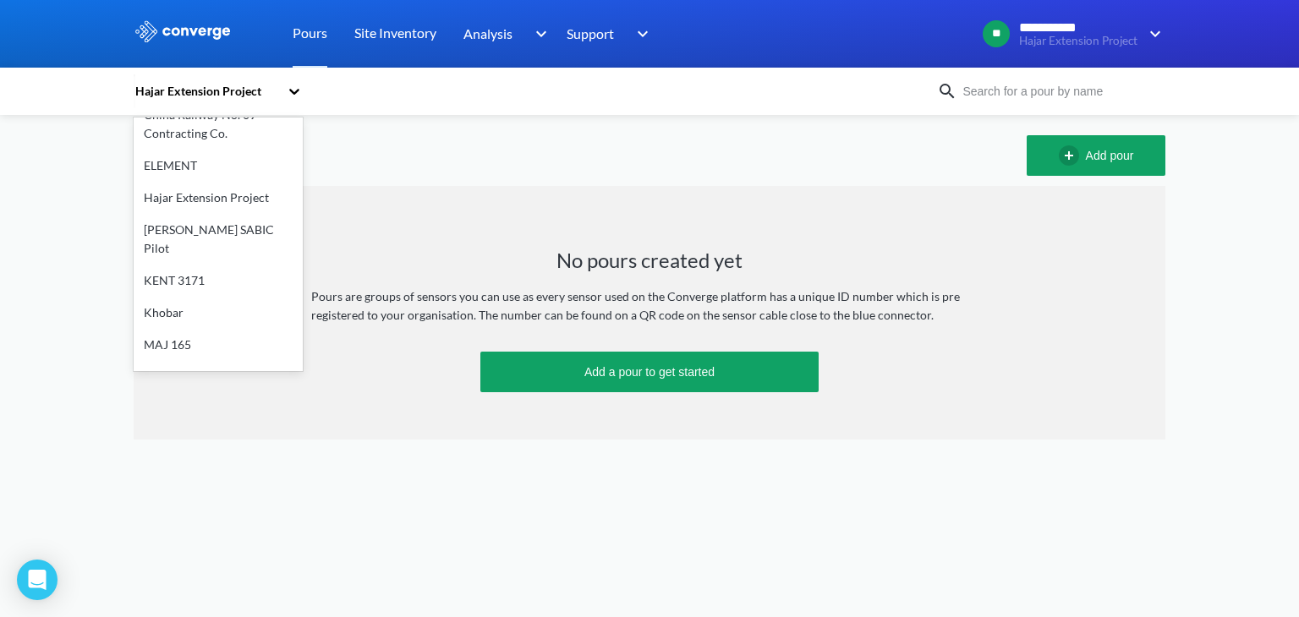
click at [203, 150] on div "ELEMENT" at bounding box center [218, 166] width 169 height 32
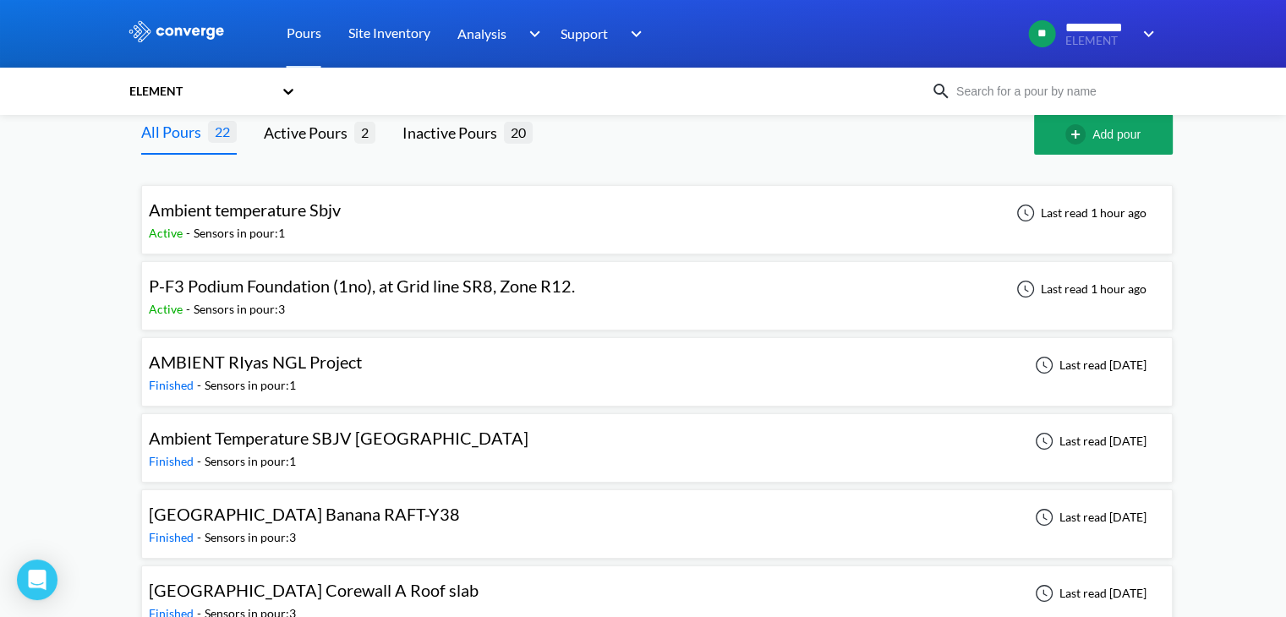
scroll to position [0, 0]
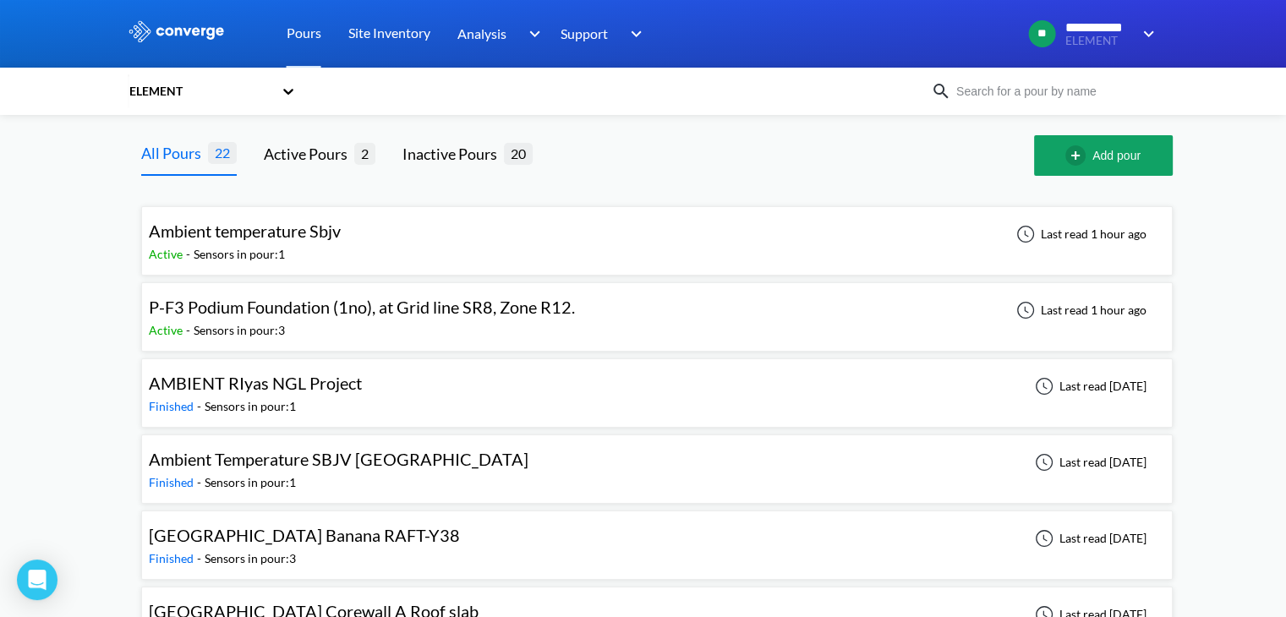
click at [166, 90] on div "ELEMENT" at bounding box center [200, 91] width 145 height 19
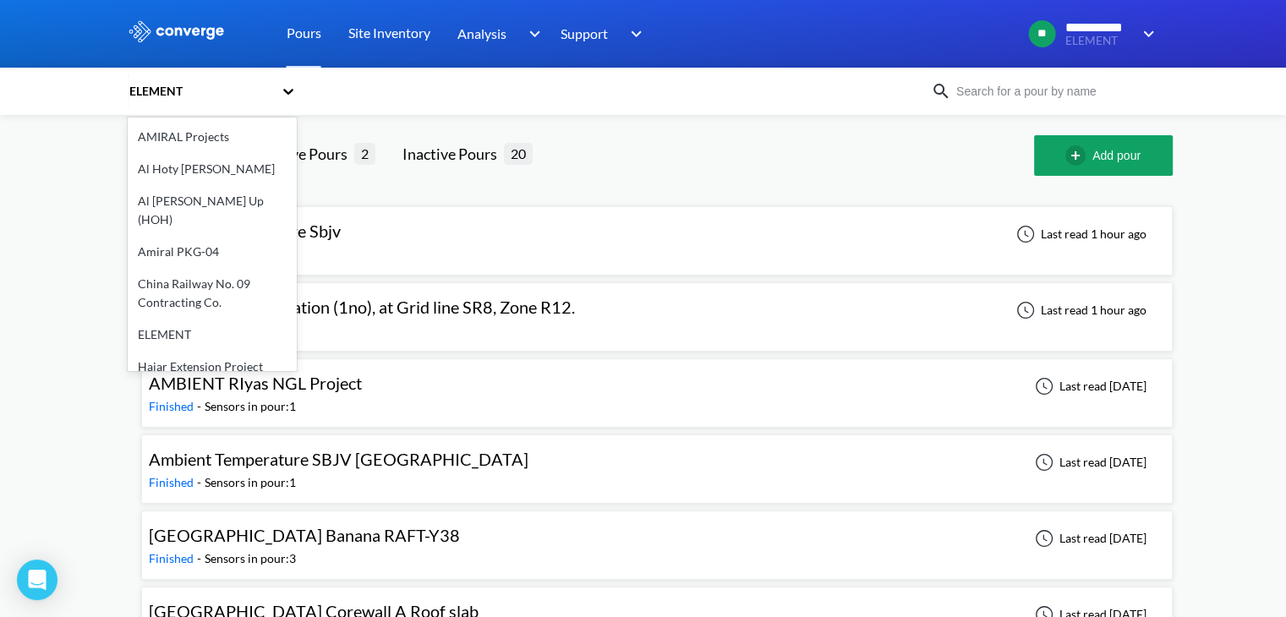
click at [204, 351] on div "Hajar Extension Project" at bounding box center [212, 367] width 169 height 32
